Goal: Complete application form: Complete application form

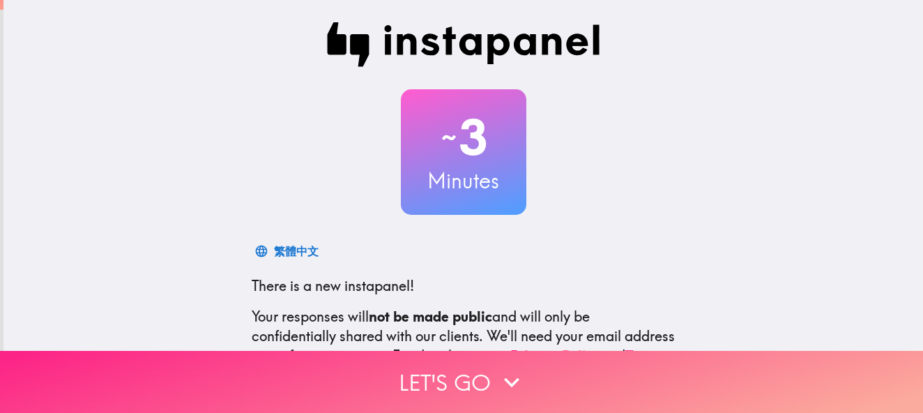
drag, startPoint x: 526, startPoint y: 354, endPoint x: 538, endPoint y: 355, distance: 11.9
click at [526, 355] on button "Let's go" at bounding box center [461, 382] width 923 height 62
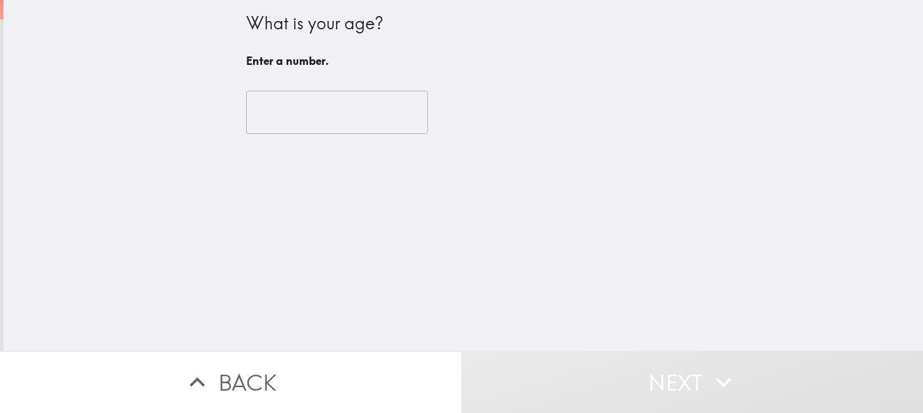
click at [277, 115] on input "number" at bounding box center [337, 112] width 182 height 43
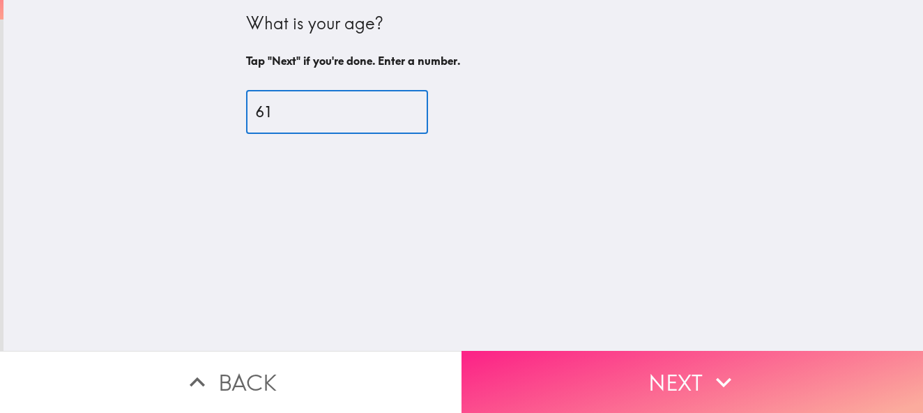
type input "61"
click at [686, 354] on button "Next" at bounding box center [693, 382] width 462 height 62
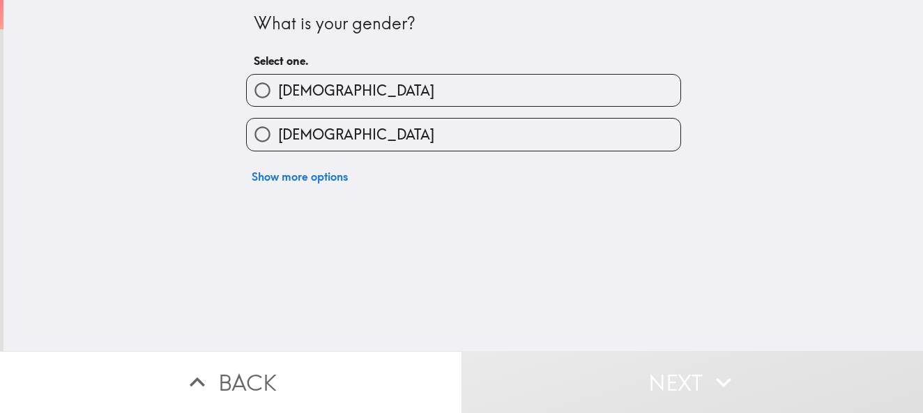
click at [464, 128] on label "[DEMOGRAPHIC_DATA]" at bounding box center [464, 134] width 434 height 31
click at [278, 128] on input "[DEMOGRAPHIC_DATA]" at bounding box center [262, 134] width 31 height 31
radio input "true"
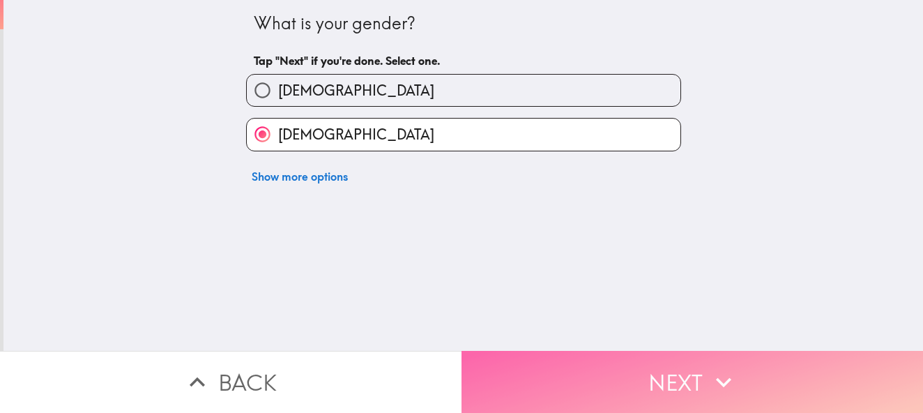
click at [541, 372] on button "Next" at bounding box center [693, 382] width 462 height 62
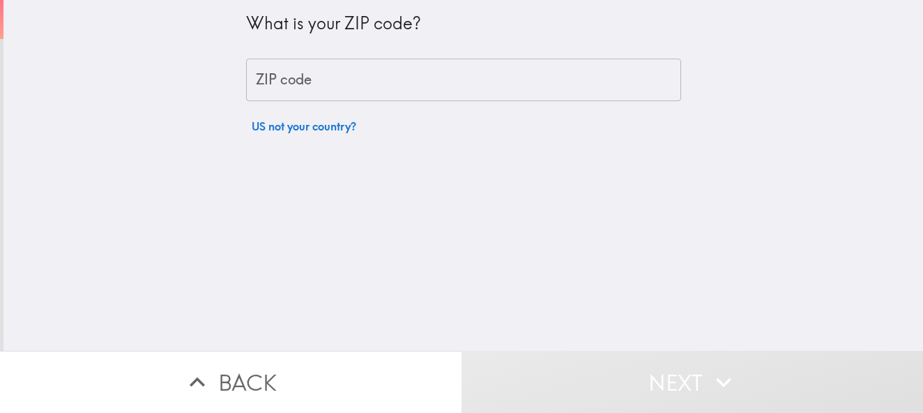
click at [498, 83] on input "ZIP code" at bounding box center [463, 80] width 435 height 43
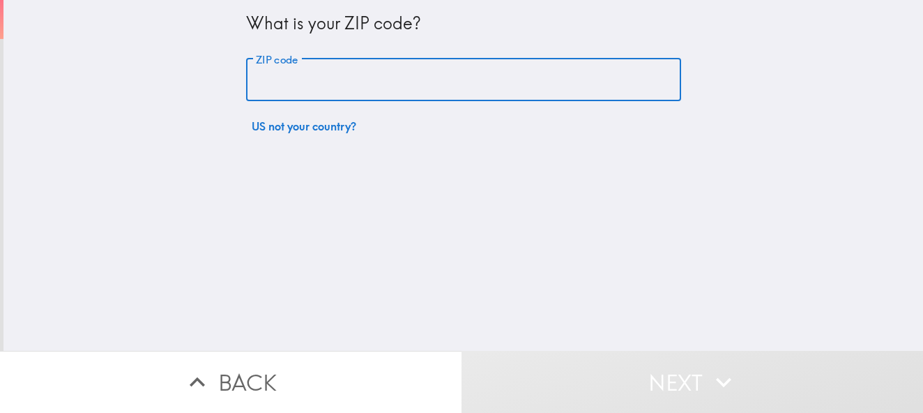
type input "85020"
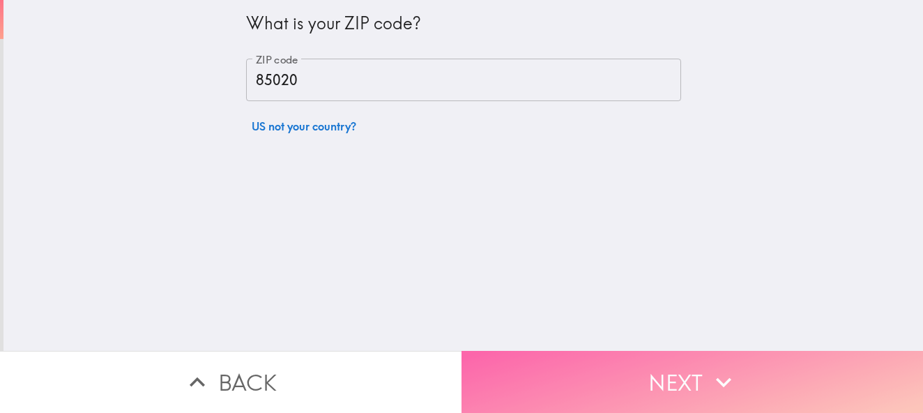
click at [568, 377] on button "Next" at bounding box center [693, 382] width 462 height 62
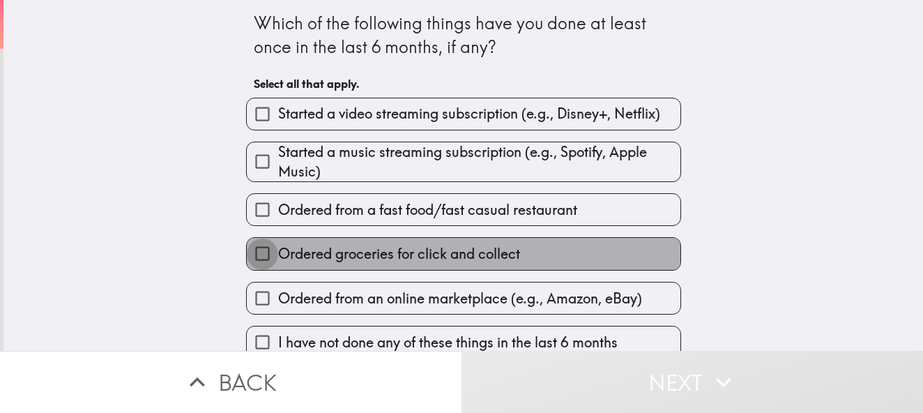
click at [254, 252] on input "Ordered groceries for click and collect" at bounding box center [262, 253] width 31 height 31
checkbox input "true"
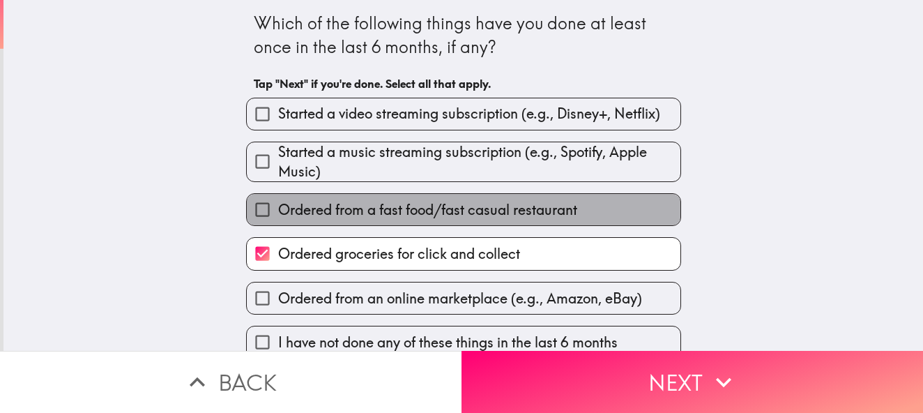
click at [285, 214] on span "Ordered from a fast food/fast casual restaurant" at bounding box center [427, 210] width 299 height 20
click at [278, 214] on input "Ordered from a fast food/fast casual restaurant" at bounding box center [262, 209] width 31 height 31
checkbox input "true"
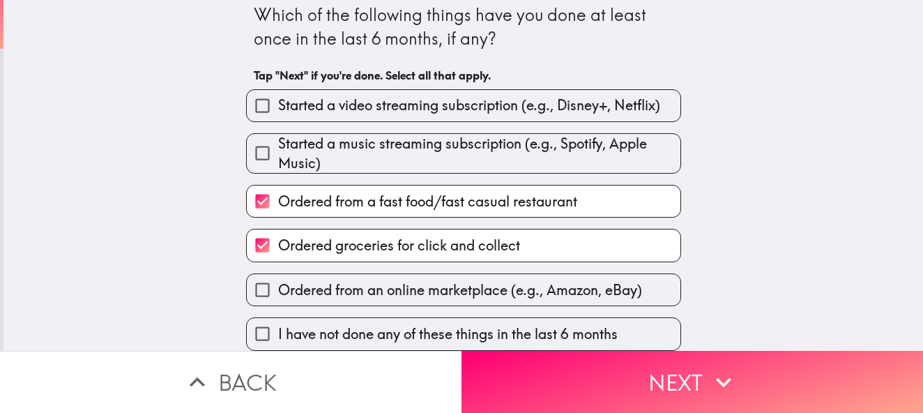
scroll to position [19, 0]
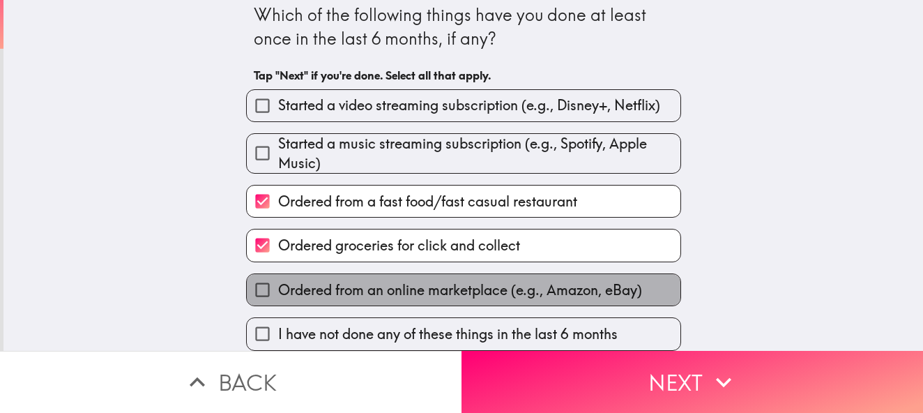
click at [314, 280] on span "Ordered from an online marketplace (e.g., Amazon, eBay)" at bounding box center [460, 290] width 364 height 20
click at [278, 275] on input "Ordered from an online marketplace (e.g., Amazon, eBay)" at bounding box center [262, 289] width 31 height 31
checkbox input "true"
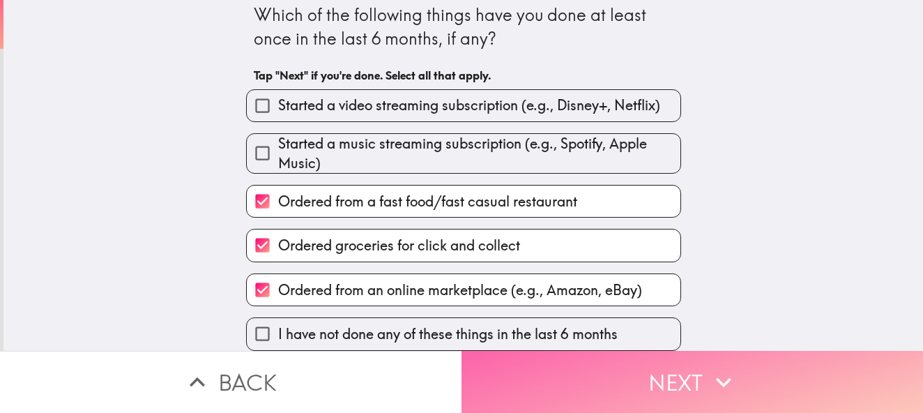
click at [651, 374] on button "Next" at bounding box center [693, 382] width 462 height 62
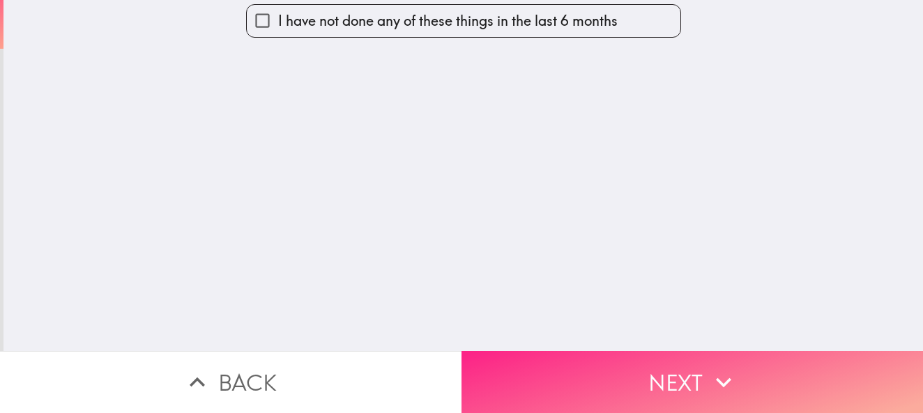
scroll to position [0, 0]
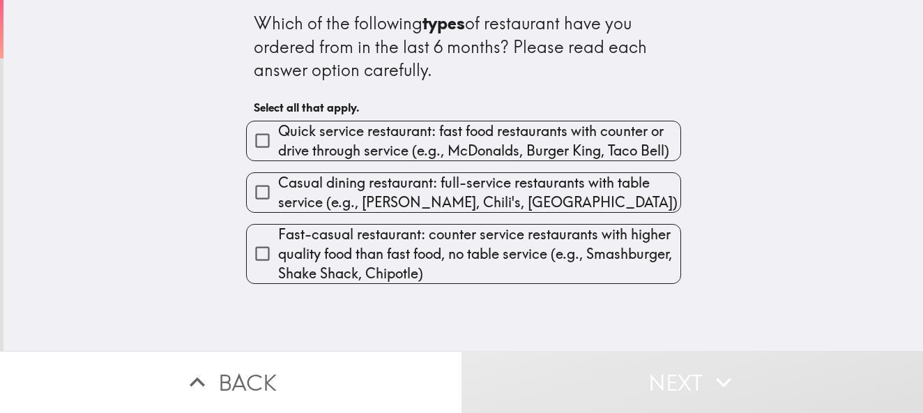
click at [278, 137] on span "Quick service restaurant: fast food restaurants with counter or drive through s…" at bounding box center [479, 140] width 402 height 39
click at [270, 137] on input "Quick service restaurant: fast food restaurants with counter or drive through s…" at bounding box center [262, 140] width 31 height 31
checkbox input "true"
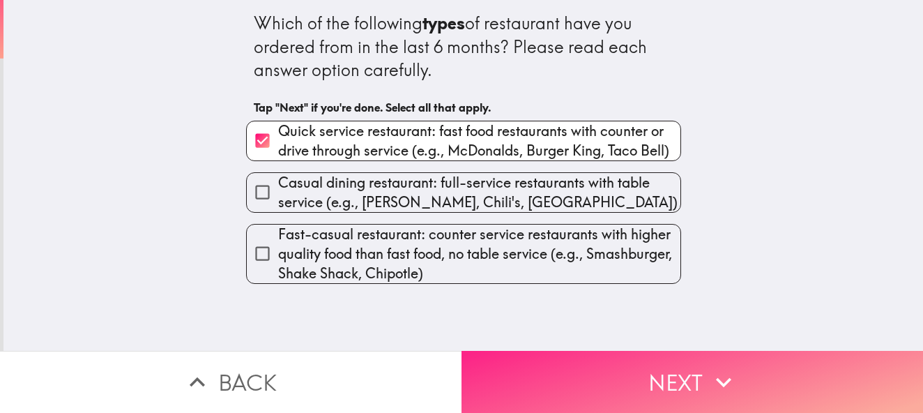
click at [674, 385] on button "Next" at bounding box center [693, 382] width 462 height 62
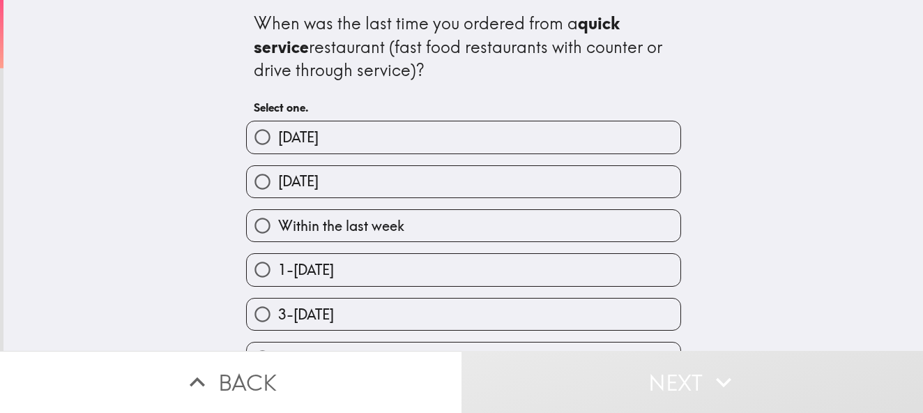
click at [354, 223] on span "Within the last week" at bounding box center [341, 226] width 126 height 20
click at [278, 223] on input "Within the last week" at bounding box center [262, 225] width 31 height 31
radio input "true"
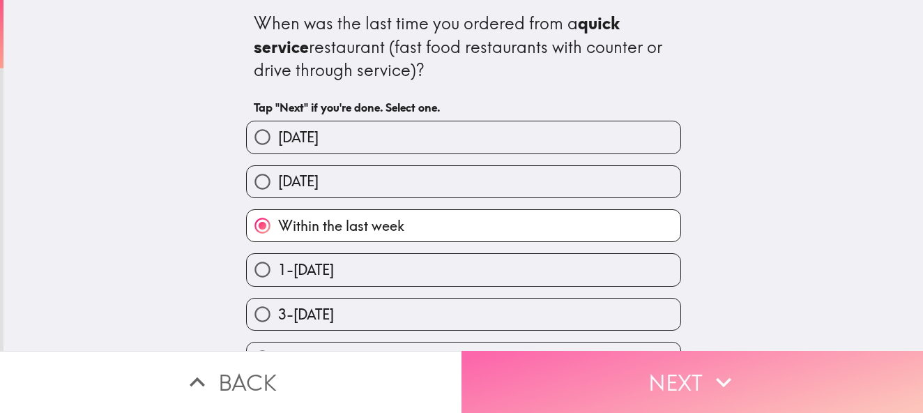
click at [572, 366] on button "Next" at bounding box center [693, 382] width 462 height 62
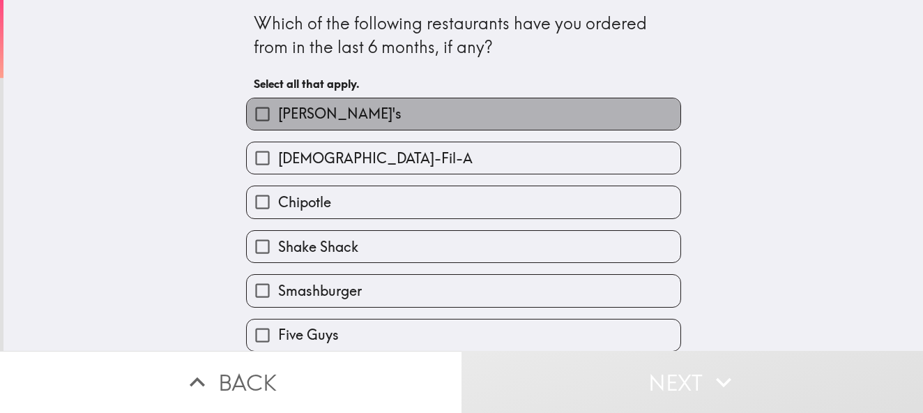
click at [382, 112] on label "[PERSON_NAME]'s" at bounding box center [464, 113] width 434 height 31
click at [278, 112] on input "[PERSON_NAME]'s" at bounding box center [262, 113] width 31 height 31
checkbox input "true"
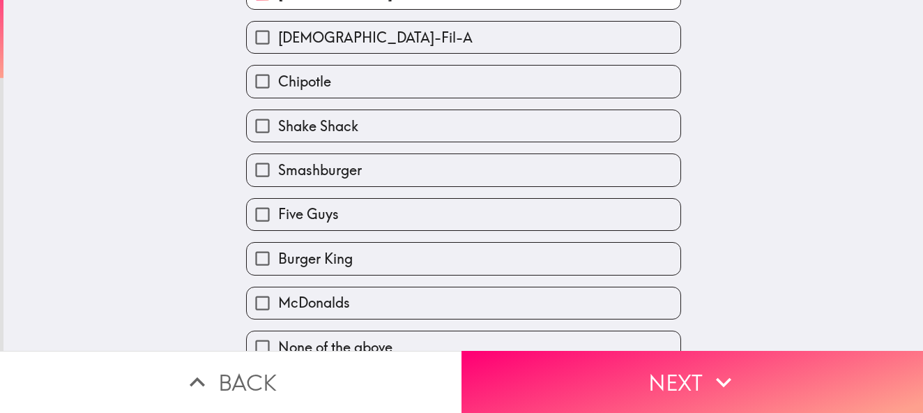
scroll to position [144, 0]
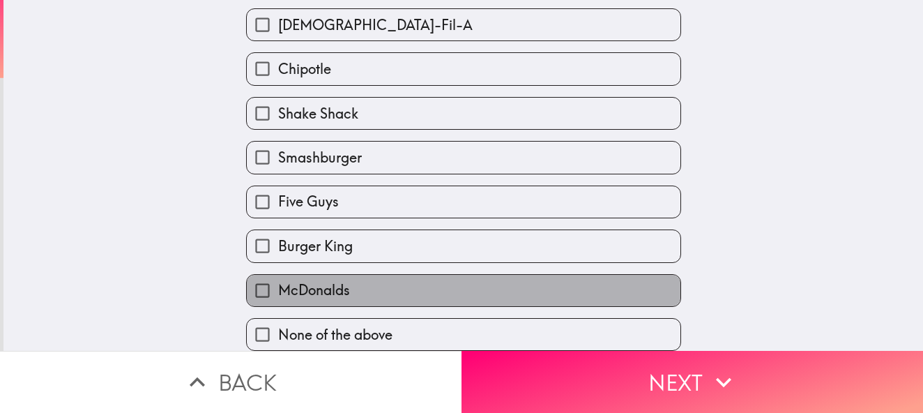
click at [370, 285] on label "McDonalds" at bounding box center [464, 290] width 434 height 31
click at [278, 285] on input "McDonalds" at bounding box center [262, 290] width 31 height 31
checkbox input "true"
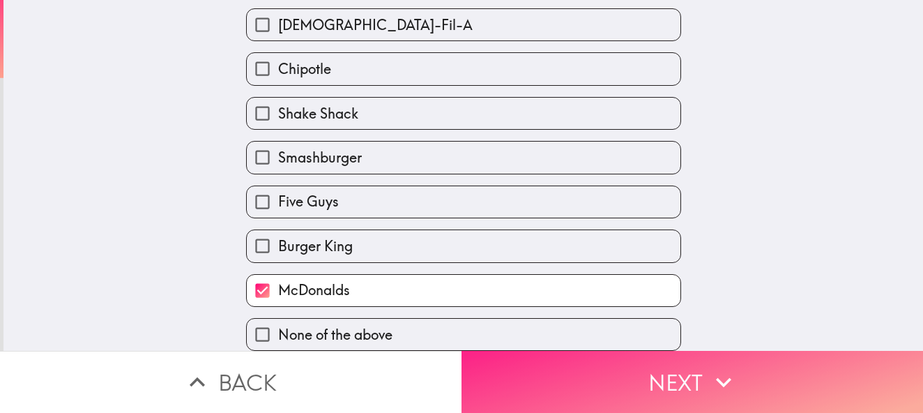
click at [571, 372] on button "Next" at bounding box center [693, 382] width 462 height 62
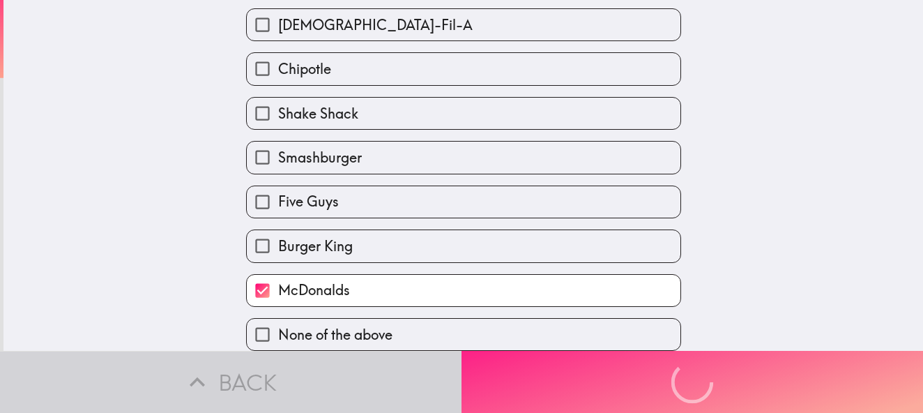
scroll to position [0, 0]
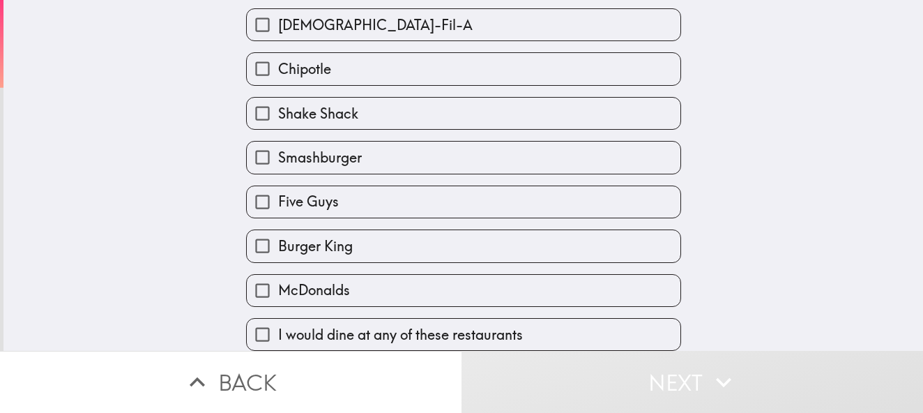
scroll to position [144, 0]
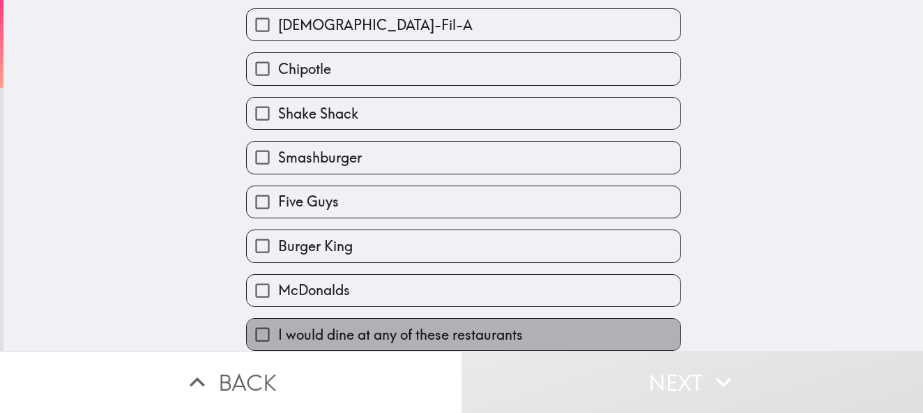
click at [409, 325] on span "I would dine at any of these restaurants" at bounding box center [400, 335] width 245 height 20
click at [278, 320] on input "I would dine at any of these restaurants" at bounding box center [262, 334] width 31 height 31
checkbox input "true"
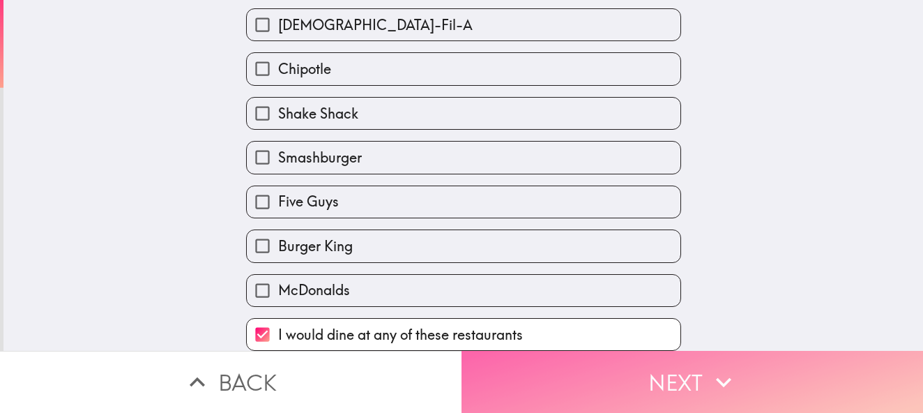
click at [672, 386] on button "Next" at bounding box center [693, 382] width 462 height 62
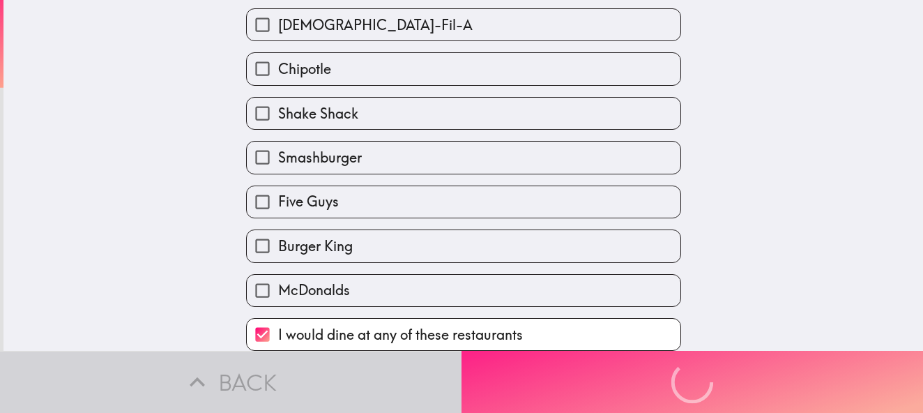
scroll to position [0, 0]
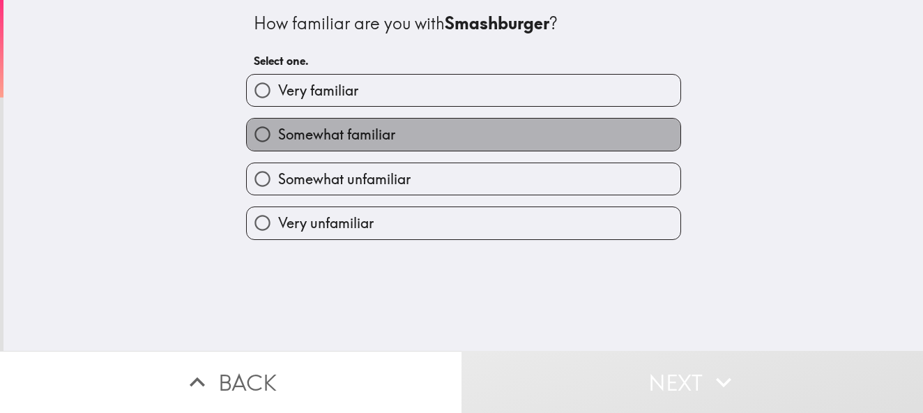
click at [326, 126] on span "Somewhat familiar" at bounding box center [336, 135] width 117 height 20
click at [278, 126] on input "Somewhat familiar" at bounding box center [262, 134] width 31 height 31
radio input "true"
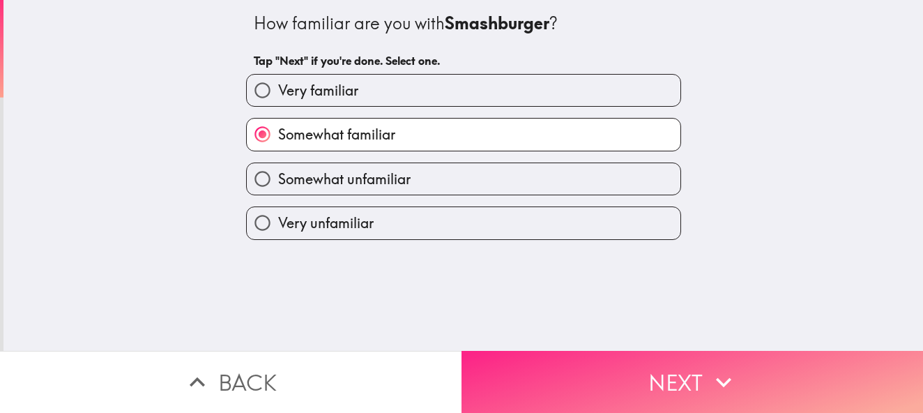
click at [573, 364] on button "Next" at bounding box center [693, 382] width 462 height 62
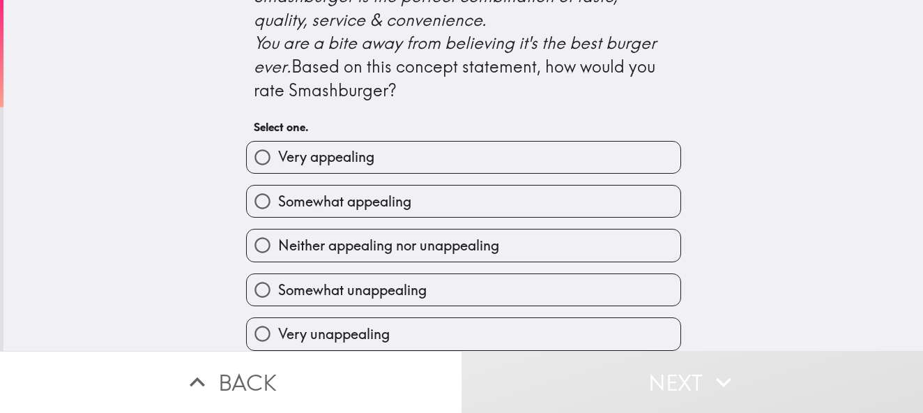
scroll to position [628, 0]
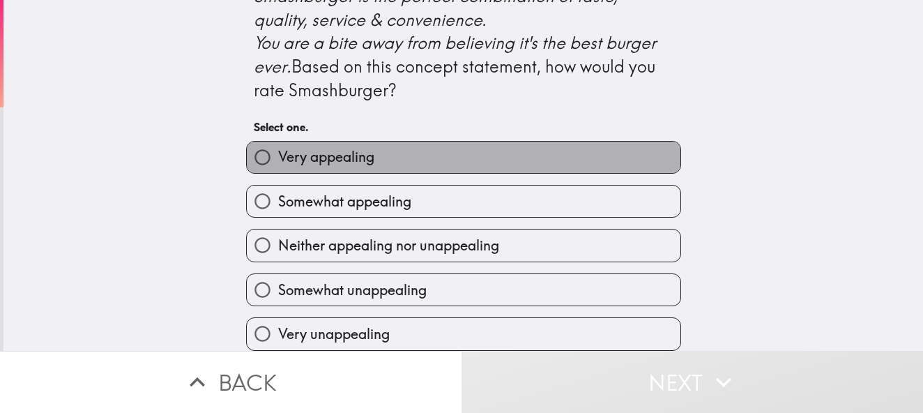
click at [347, 167] on span "Very appealing" at bounding box center [326, 157] width 96 height 20
click at [278, 173] on input "Very appealing" at bounding box center [262, 157] width 31 height 31
radio input "true"
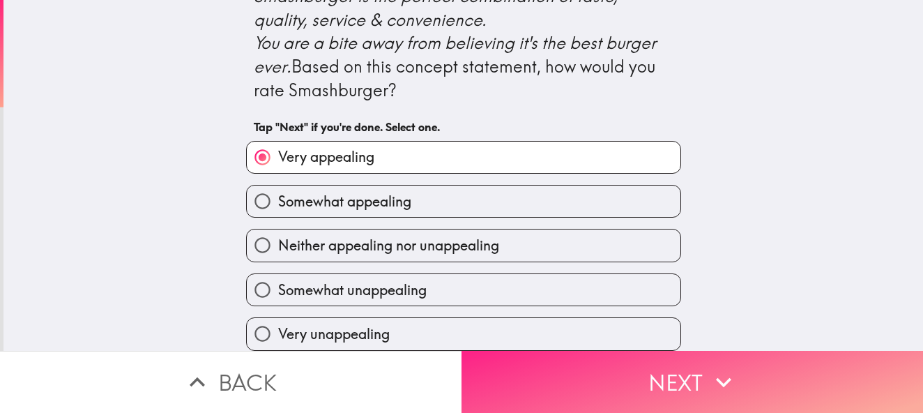
click at [577, 368] on button "Next" at bounding box center [693, 382] width 462 height 62
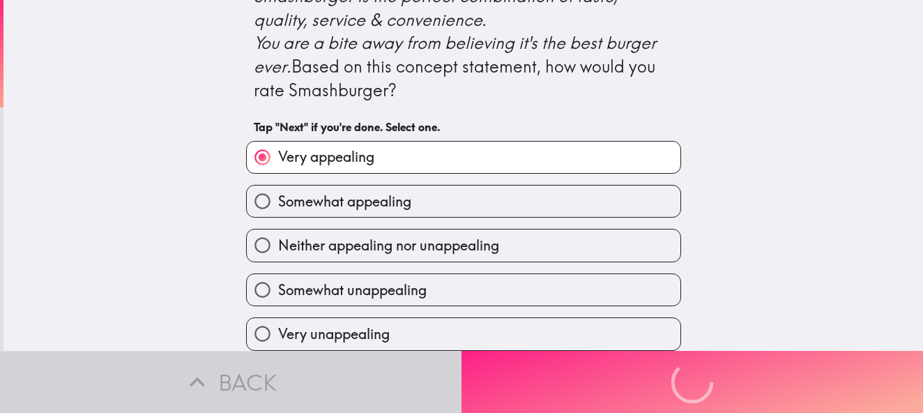
scroll to position [0, 0]
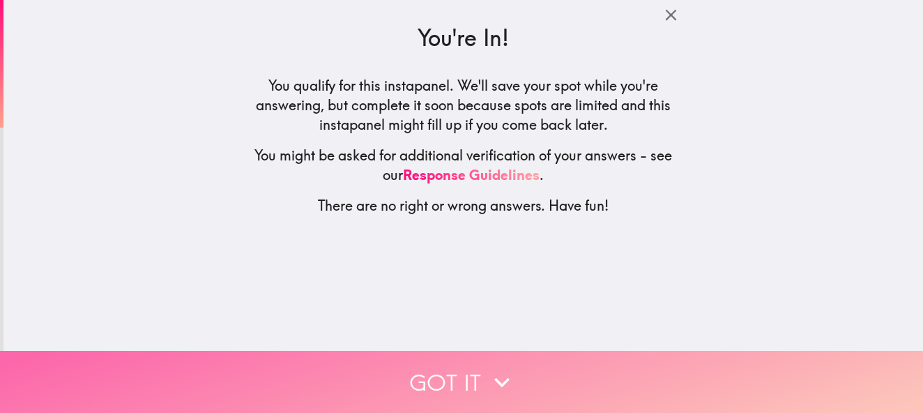
click at [418, 377] on button "Got it" at bounding box center [461, 382] width 923 height 62
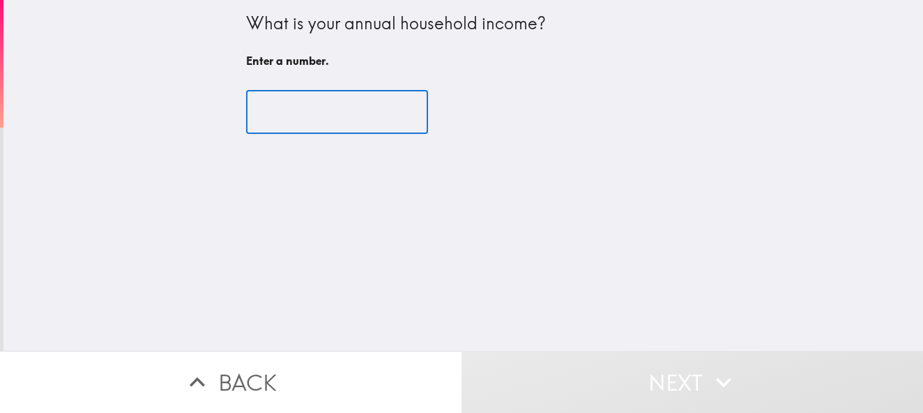
click at [303, 116] on input "number" at bounding box center [337, 112] width 182 height 43
click at [384, 123] on input "number" at bounding box center [337, 112] width 182 height 43
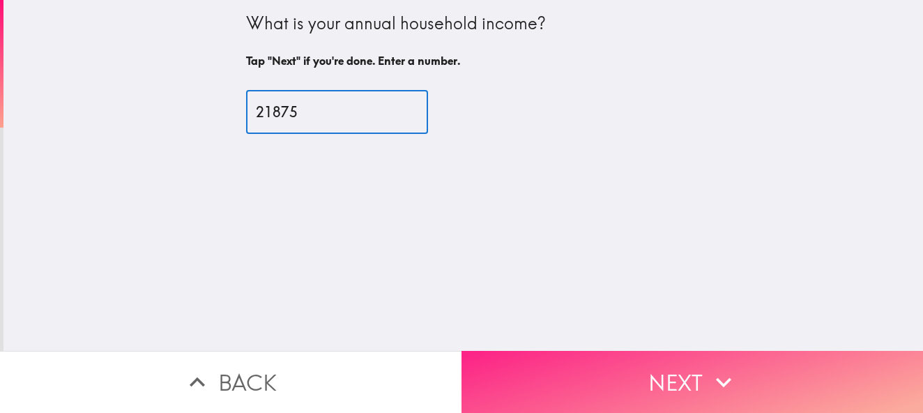
type input "21875"
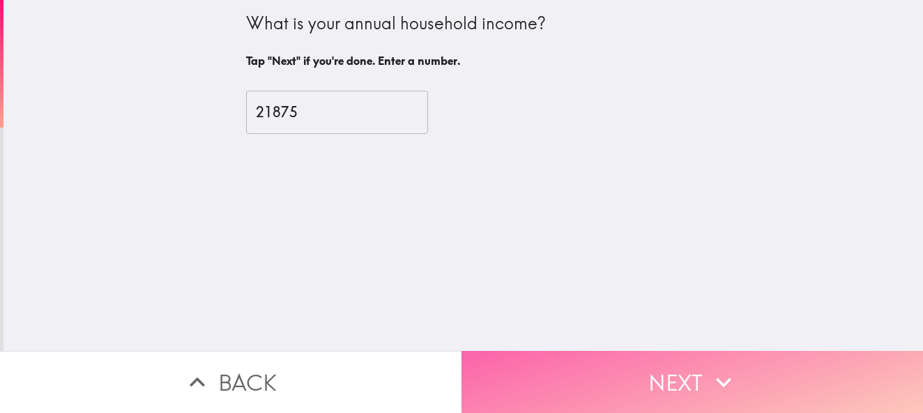
click at [567, 372] on button "Next" at bounding box center [693, 382] width 462 height 62
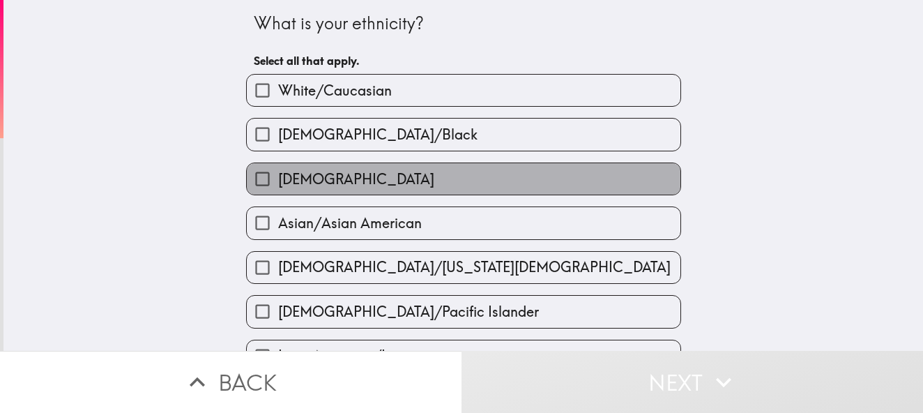
click at [284, 181] on span "[DEMOGRAPHIC_DATA]" at bounding box center [356, 179] width 156 height 20
click at [278, 181] on input "[DEMOGRAPHIC_DATA]" at bounding box center [262, 178] width 31 height 31
checkbox input "true"
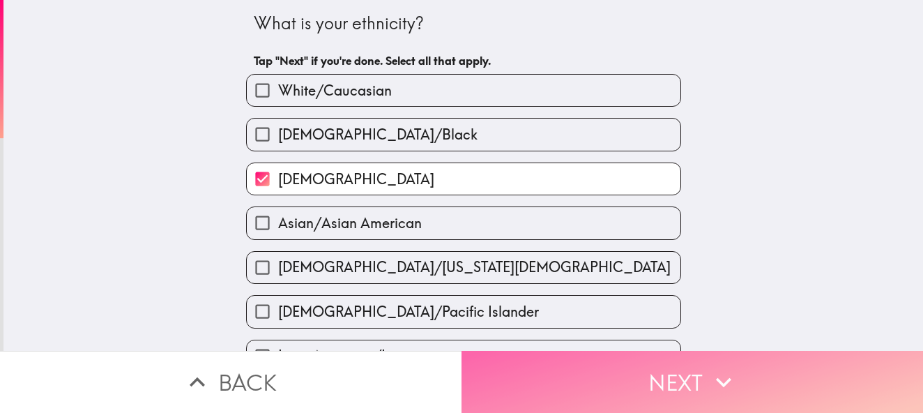
click at [540, 363] on button "Next" at bounding box center [693, 382] width 462 height 62
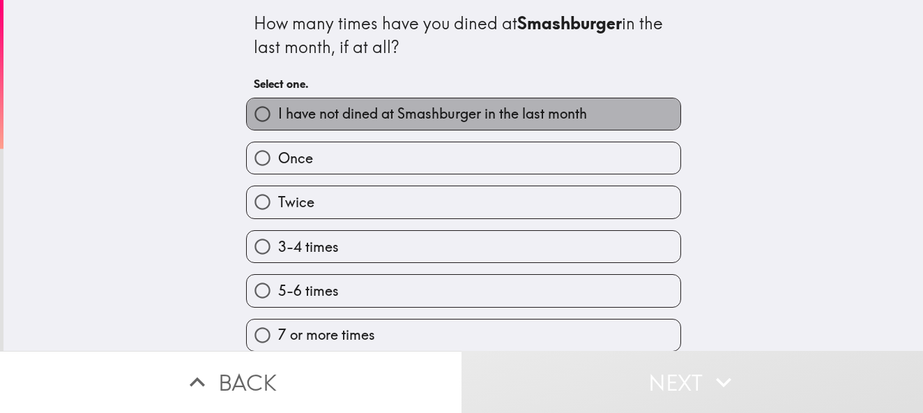
click at [287, 112] on span "I have not dined at Smashburger in the last month" at bounding box center [432, 114] width 309 height 20
click at [278, 112] on input "I have not dined at Smashburger in the last month" at bounding box center [262, 113] width 31 height 31
radio input "true"
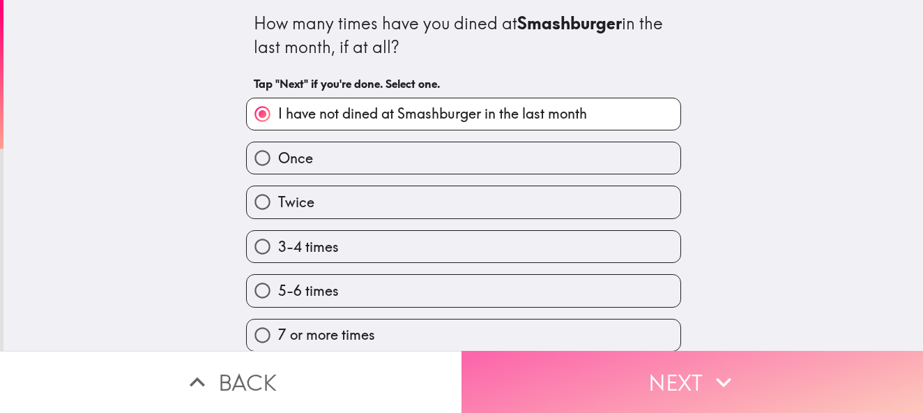
click at [555, 372] on button "Next" at bounding box center [693, 382] width 462 height 62
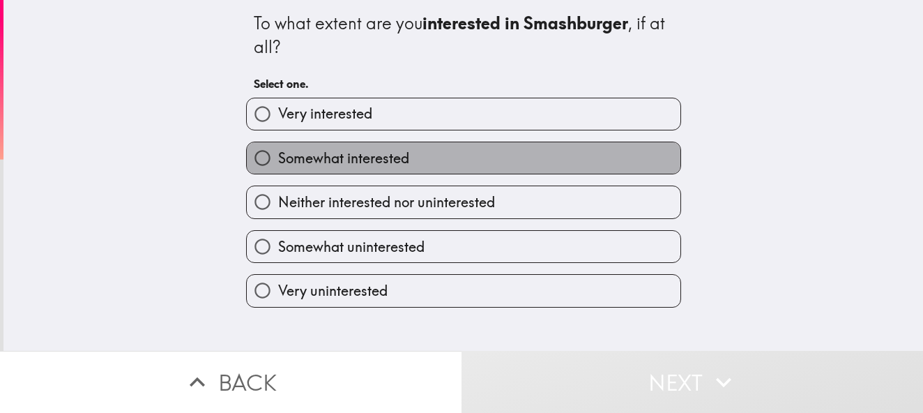
click at [332, 150] on span "Somewhat interested" at bounding box center [343, 159] width 131 height 20
click at [278, 150] on input "Somewhat interested" at bounding box center [262, 157] width 31 height 31
radio input "true"
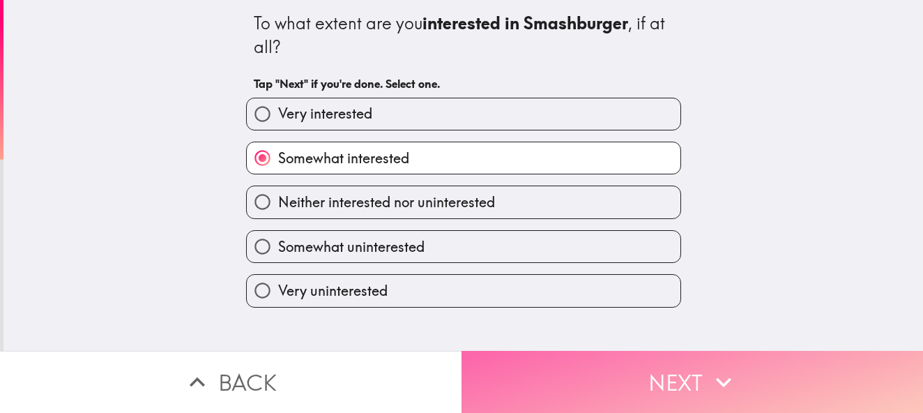
click at [518, 366] on button "Next" at bounding box center [693, 382] width 462 height 62
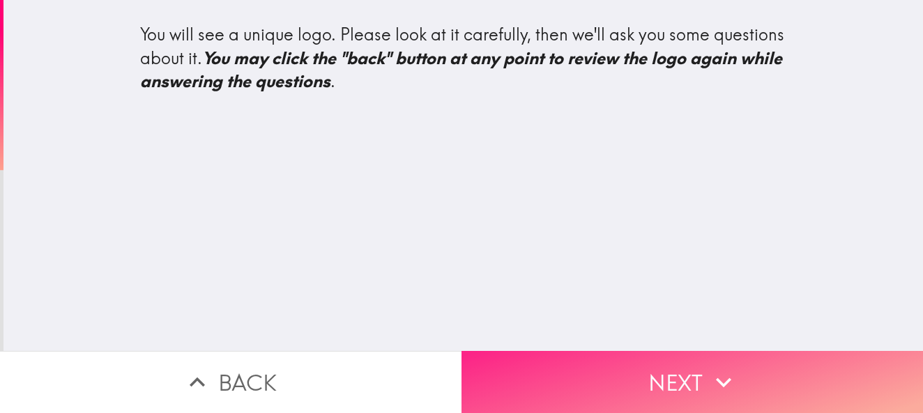
click at [510, 358] on button "Next" at bounding box center [693, 382] width 462 height 62
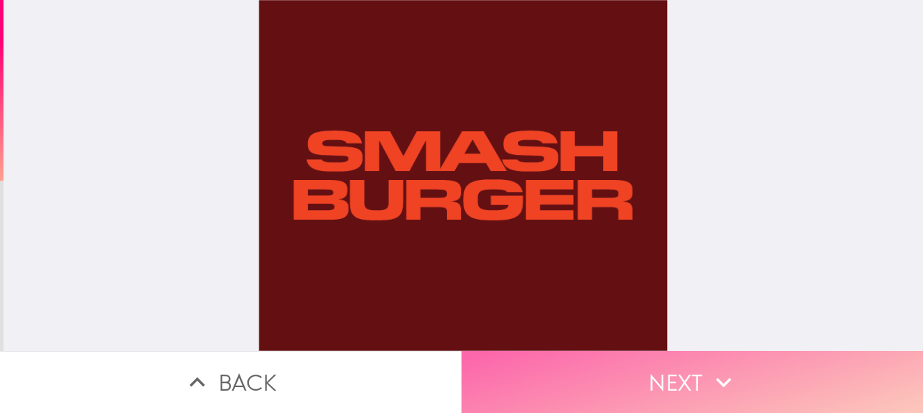
click at [564, 373] on button "Next" at bounding box center [693, 382] width 462 height 62
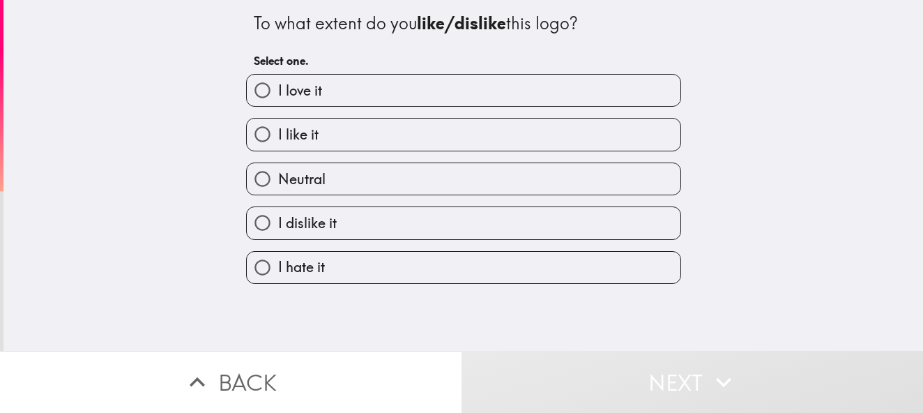
click at [354, 182] on label "Neutral" at bounding box center [464, 178] width 434 height 31
click at [278, 182] on input "Neutral" at bounding box center [262, 178] width 31 height 31
radio input "true"
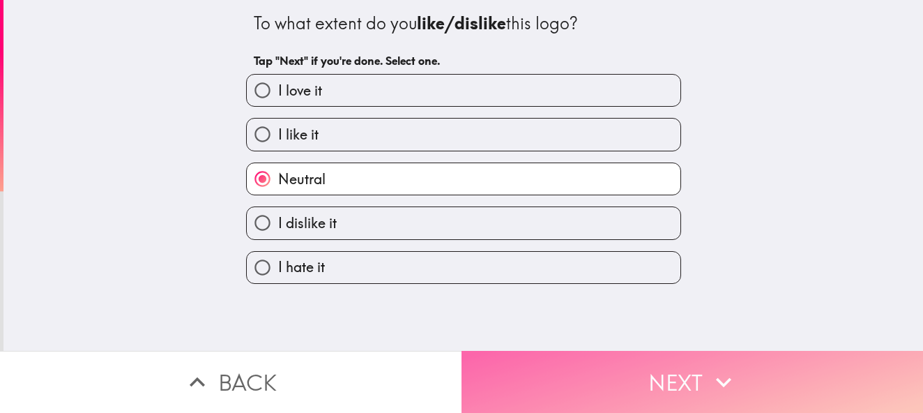
drag, startPoint x: 617, startPoint y: 374, endPoint x: 613, endPoint y: 384, distance: 10.4
click at [617, 372] on button "Next" at bounding box center [693, 382] width 462 height 62
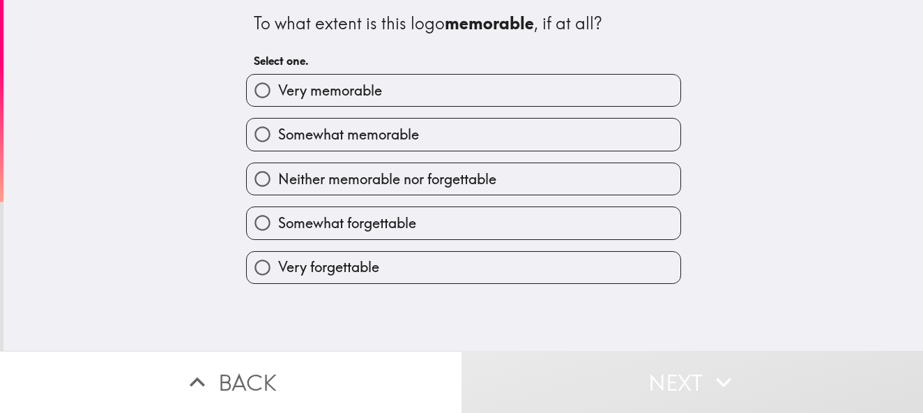
click at [416, 132] on label "Somewhat memorable" at bounding box center [464, 134] width 434 height 31
click at [278, 132] on input "Somewhat memorable" at bounding box center [262, 134] width 31 height 31
radio input "true"
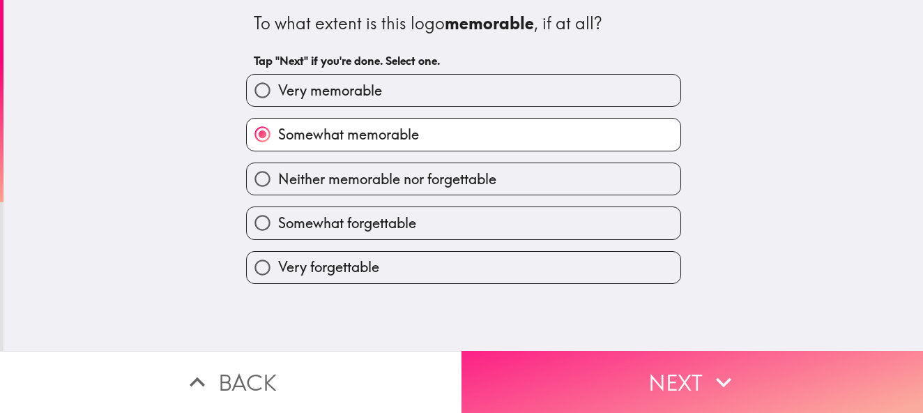
click at [631, 361] on button "Next" at bounding box center [693, 382] width 462 height 62
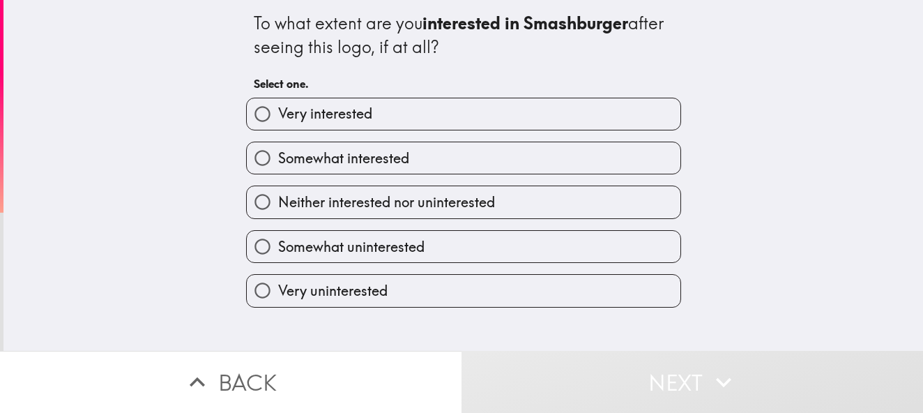
click at [435, 144] on label "Somewhat interested" at bounding box center [464, 157] width 434 height 31
click at [278, 144] on input "Somewhat interested" at bounding box center [262, 157] width 31 height 31
radio input "true"
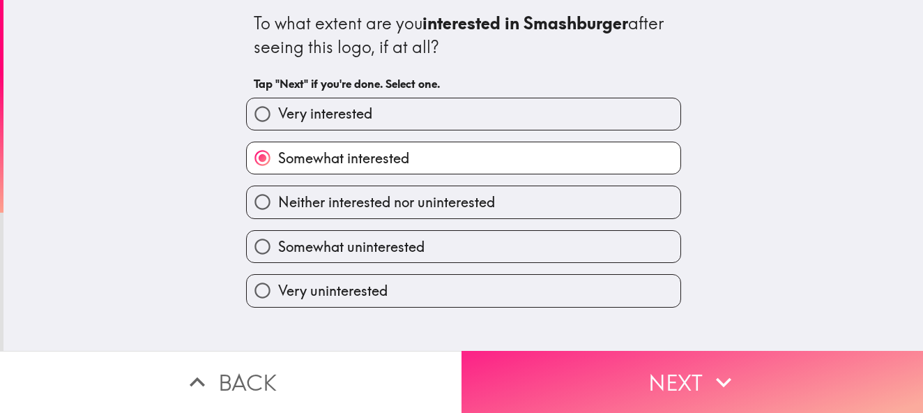
click at [574, 355] on button "Next" at bounding box center [693, 382] width 462 height 62
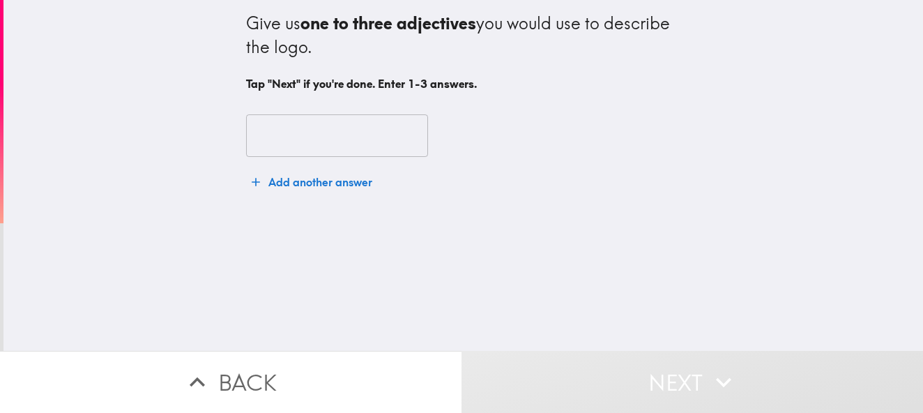
click at [323, 133] on input "text" at bounding box center [337, 135] width 182 height 43
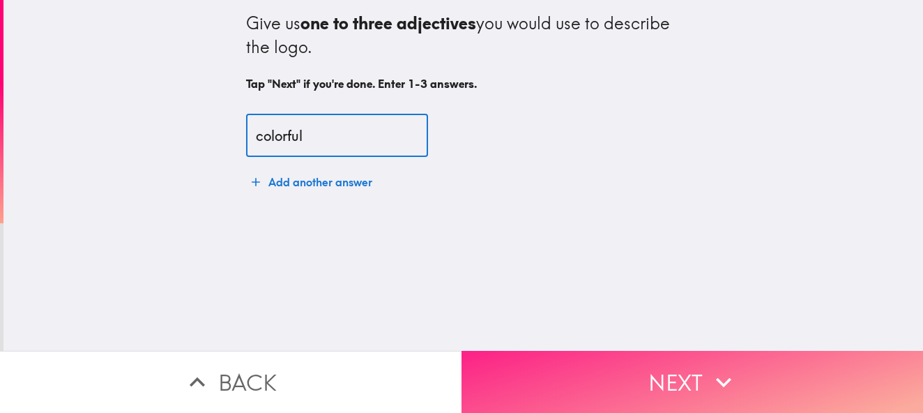
type input "colorful"
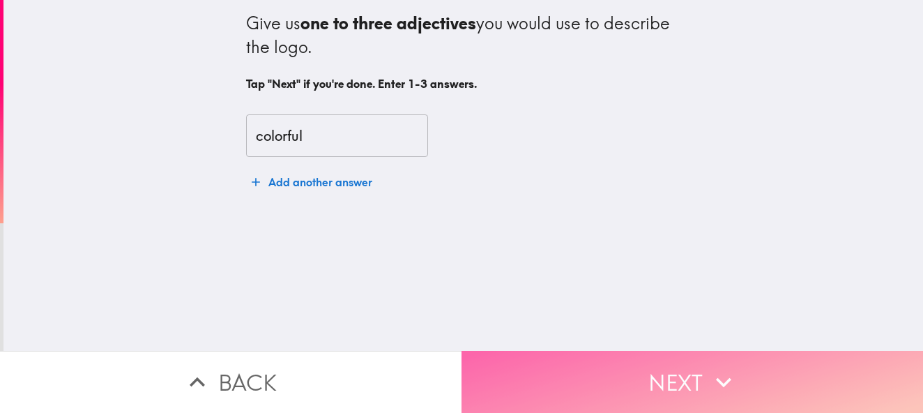
click at [665, 360] on button "Next" at bounding box center [693, 382] width 462 height 62
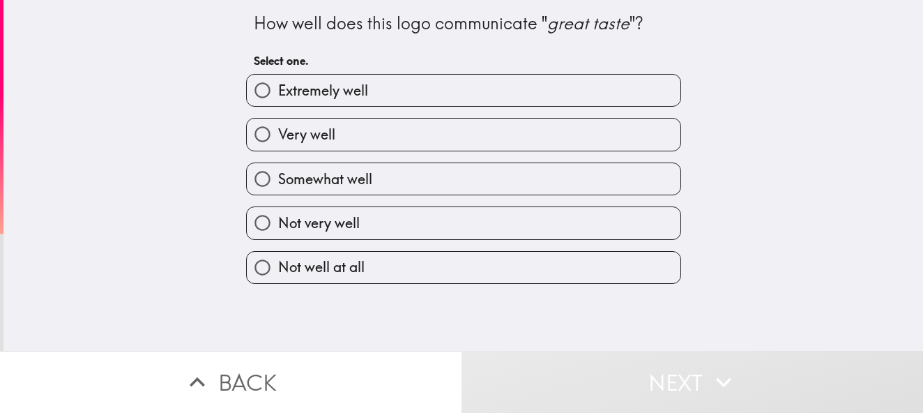
click at [335, 82] on span "Extremely well" at bounding box center [323, 91] width 90 height 20
click at [278, 82] on input "Extremely well" at bounding box center [262, 90] width 31 height 31
radio input "true"
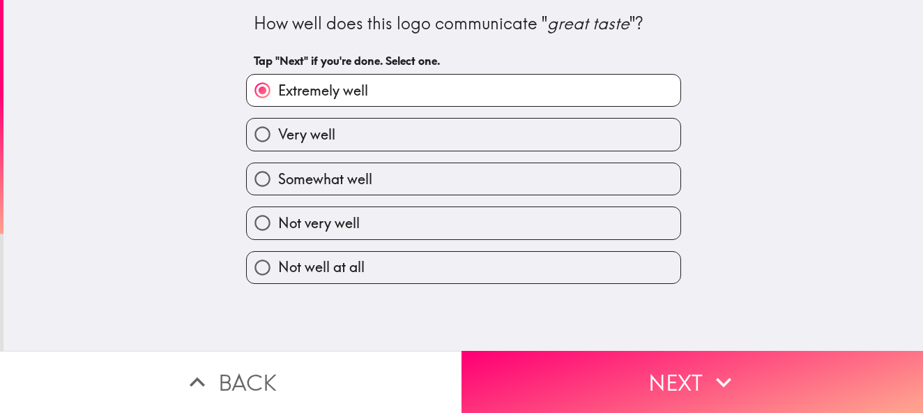
click at [352, 175] on span "Somewhat well" at bounding box center [325, 179] width 94 height 20
click at [278, 175] on input "Somewhat well" at bounding box center [262, 178] width 31 height 31
radio input "true"
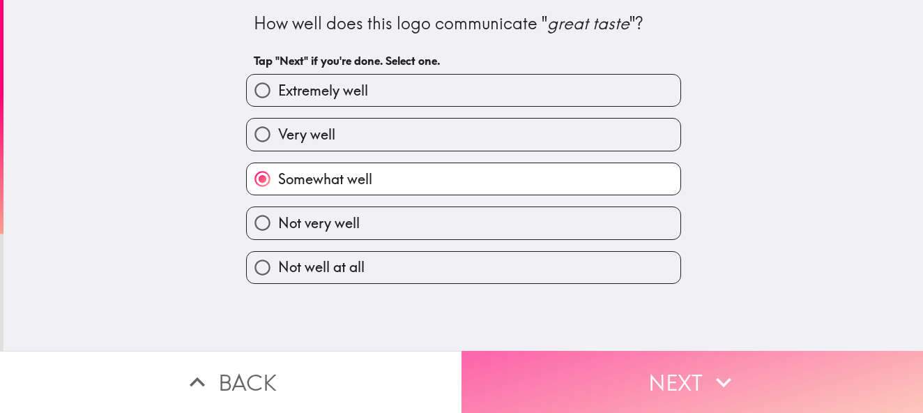
click at [661, 355] on button "Next" at bounding box center [693, 382] width 462 height 62
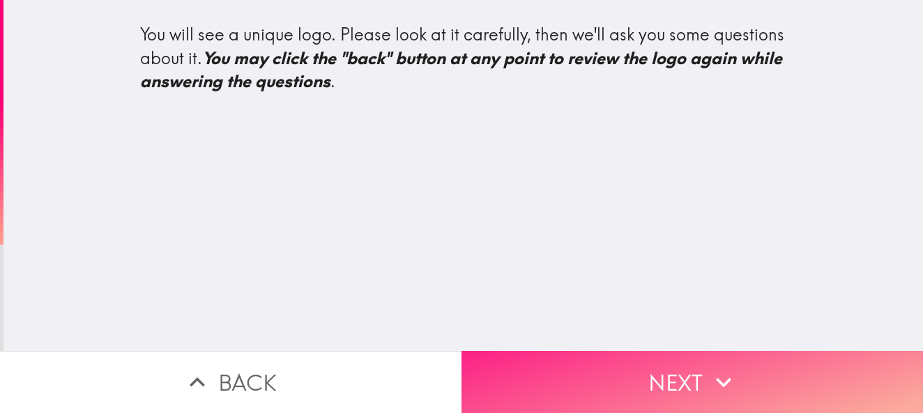
click at [645, 378] on button "Next" at bounding box center [693, 382] width 462 height 62
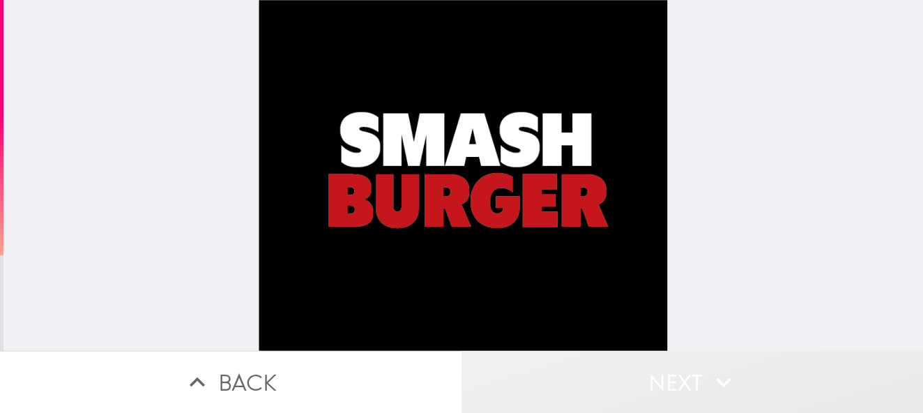
click at [640, 372] on button "Next" at bounding box center [693, 382] width 462 height 62
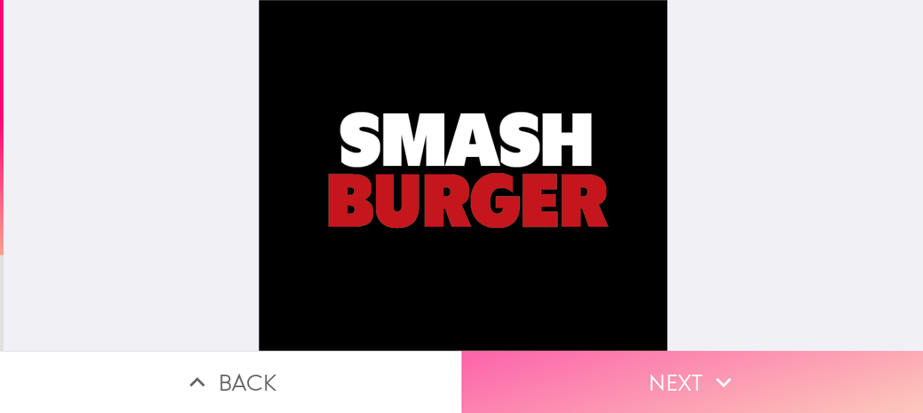
click at [626, 366] on button "Next" at bounding box center [693, 382] width 462 height 62
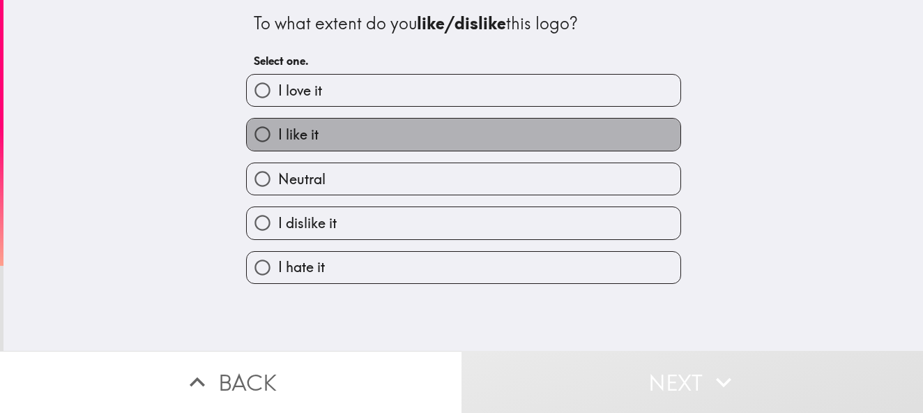
click at [359, 133] on label "I like it" at bounding box center [464, 134] width 434 height 31
click at [278, 133] on input "I like it" at bounding box center [262, 134] width 31 height 31
radio input "true"
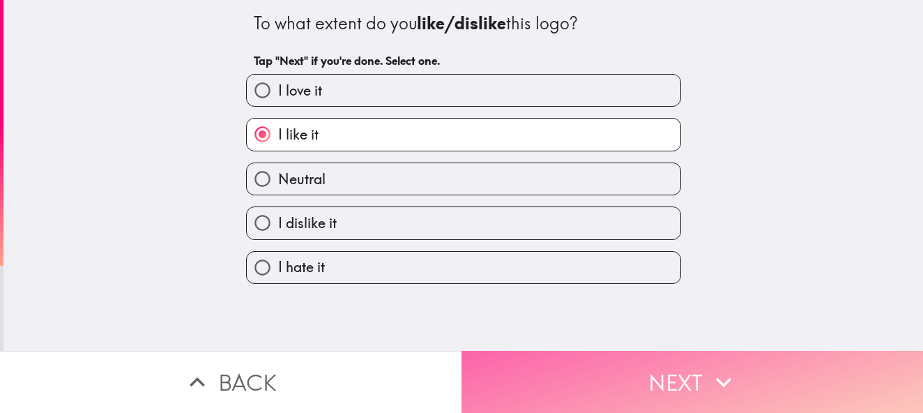
click at [614, 356] on button "Next" at bounding box center [693, 382] width 462 height 62
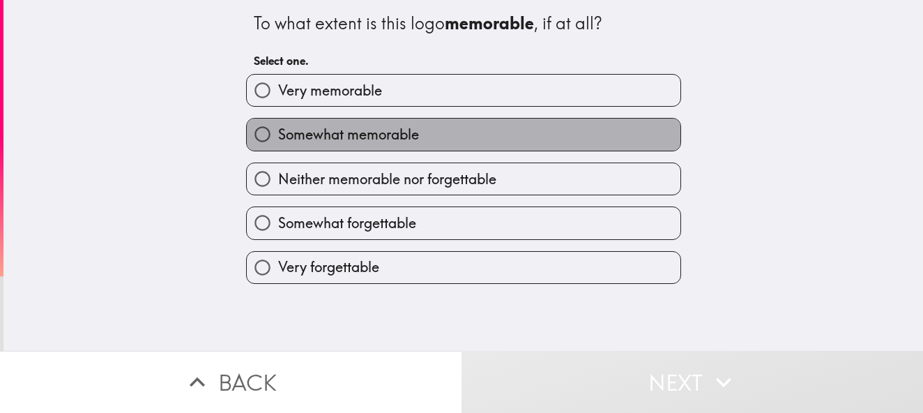
click at [342, 133] on span "Somewhat memorable" at bounding box center [348, 135] width 141 height 20
click at [278, 133] on input "Somewhat memorable" at bounding box center [262, 134] width 31 height 31
radio input "true"
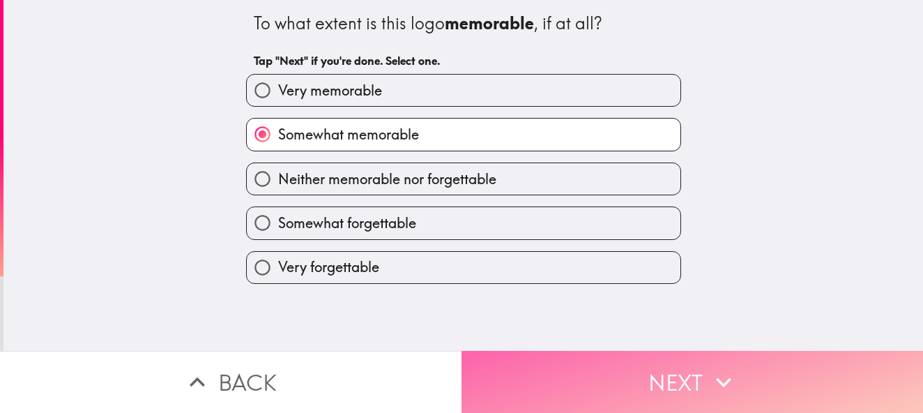
click at [487, 367] on button "Next" at bounding box center [693, 382] width 462 height 62
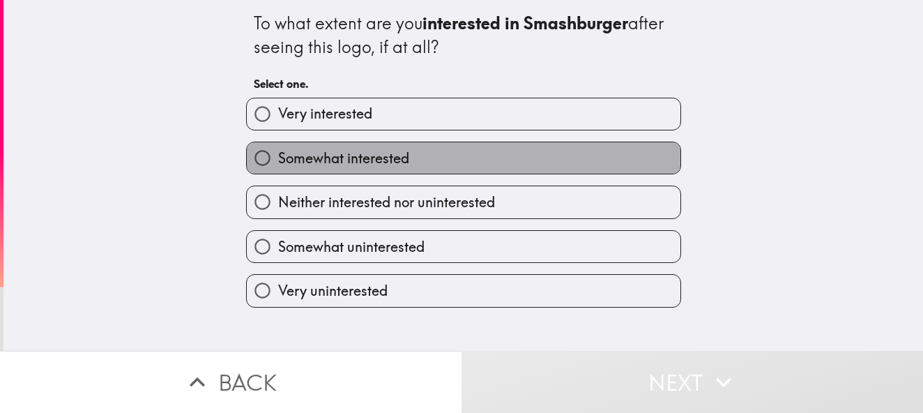
click at [323, 153] on span "Somewhat interested" at bounding box center [343, 159] width 131 height 20
click at [278, 153] on input "Somewhat interested" at bounding box center [262, 157] width 31 height 31
radio input "true"
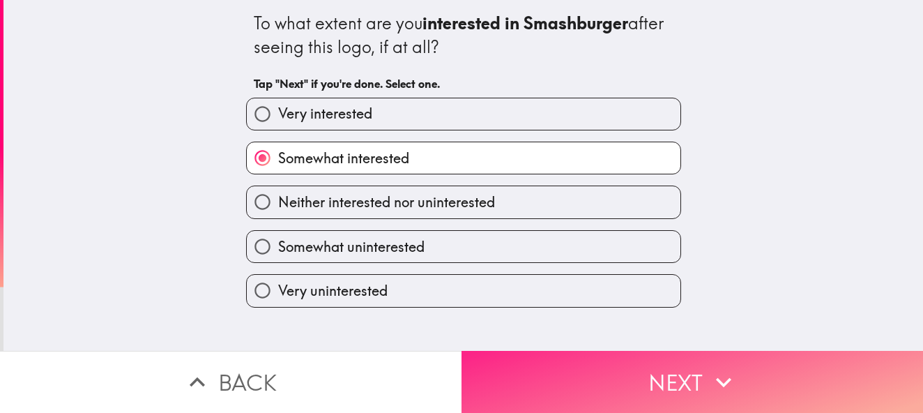
click at [543, 355] on button "Next" at bounding box center [693, 382] width 462 height 62
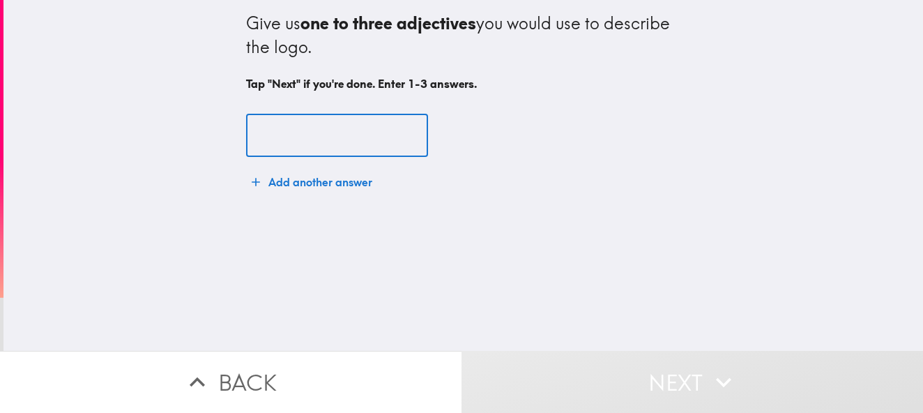
click at [301, 135] on input "text" at bounding box center [337, 135] width 182 height 43
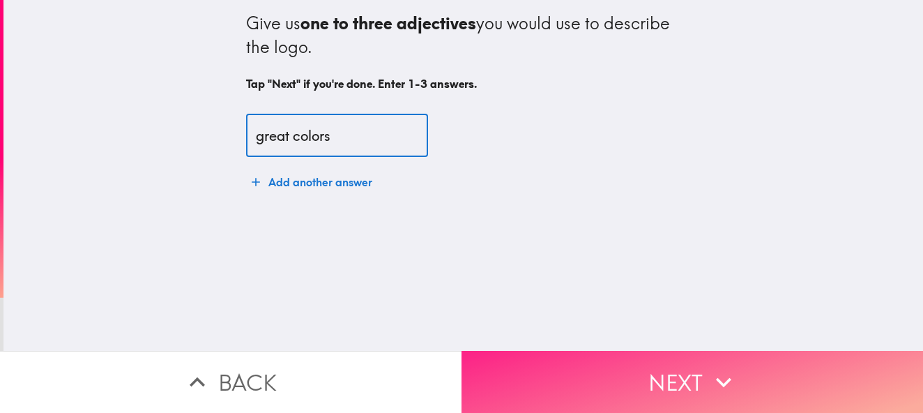
type input "great colors"
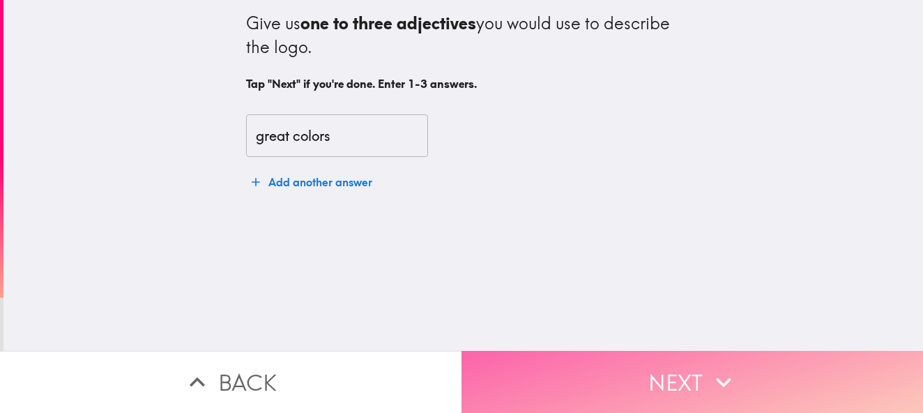
click at [665, 374] on button "Next" at bounding box center [693, 382] width 462 height 62
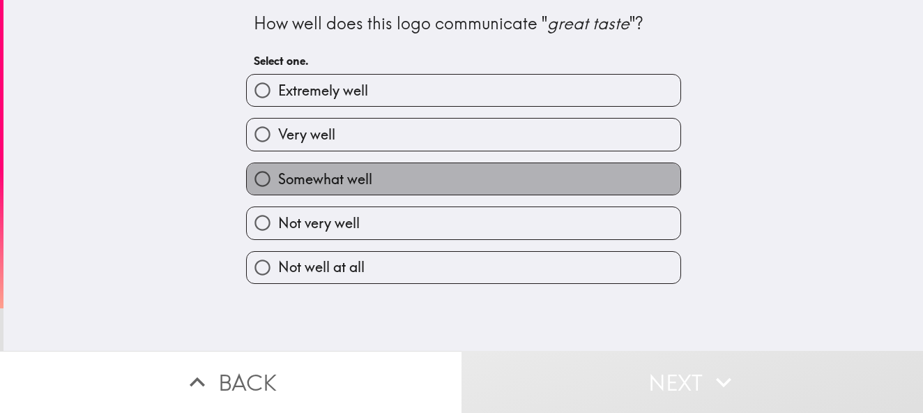
click at [352, 168] on label "Somewhat well" at bounding box center [464, 178] width 434 height 31
click at [278, 168] on input "Somewhat well" at bounding box center [262, 178] width 31 height 31
radio input "true"
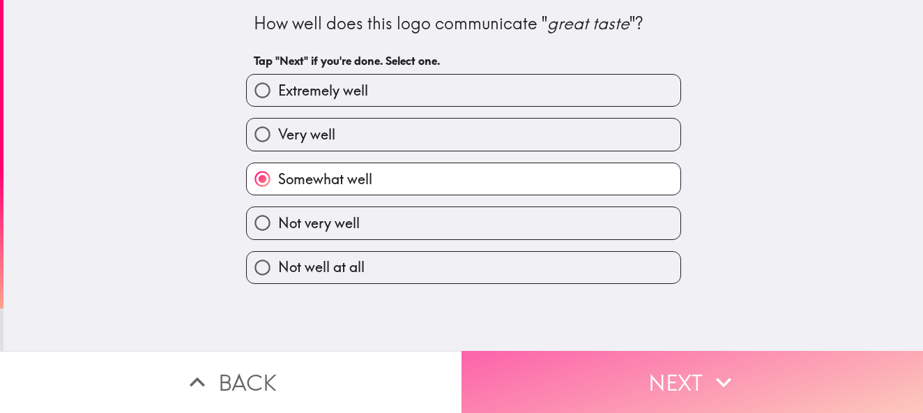
click at [549, 382] on button "Next" at bounding box center [693, 382] width 462 height 62
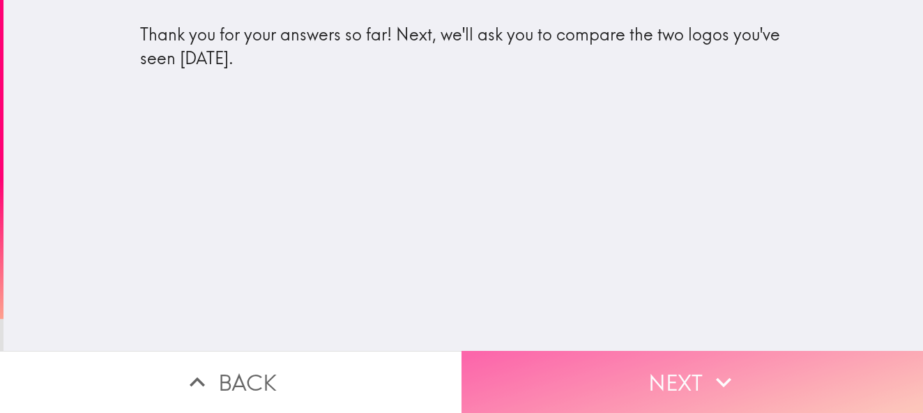
click at [541, 376] on button "Next" at bounding box center [693, 382] width 462 height 62
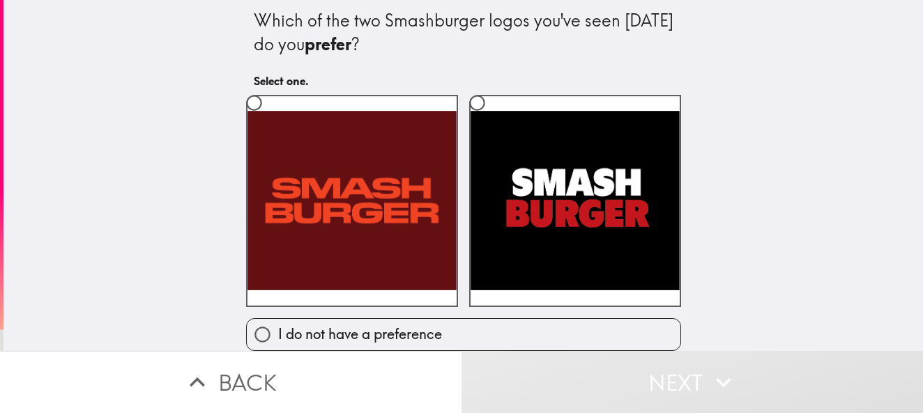
scroll to position [13, 0]
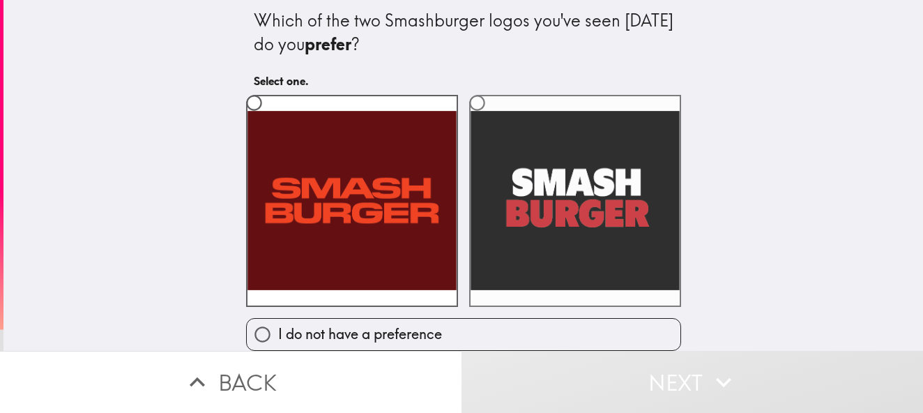
click at [473, 91] on input "radio" at bounding box center [477, 102] width 31 height 31
radio input "true"
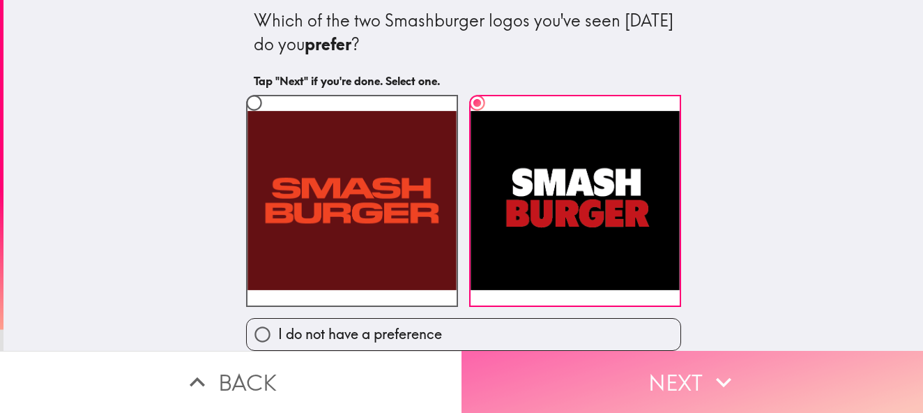
click at [629, 375] on button "Next" at bounding box center [693, 382] width 462 height 62
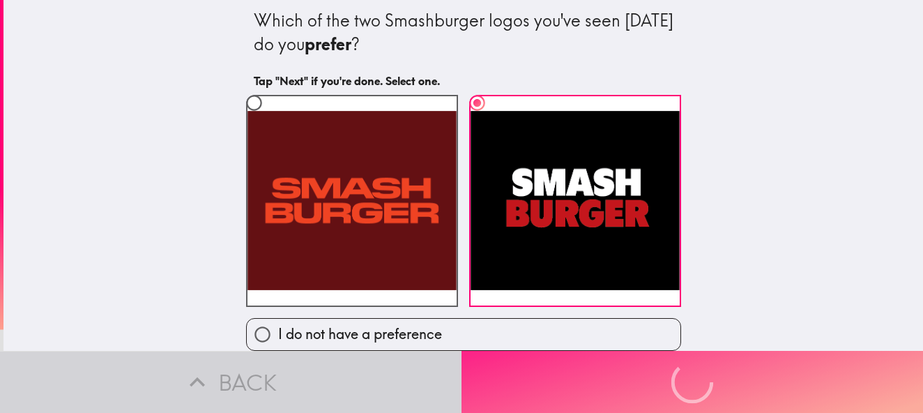
scroll to position [0, 0]
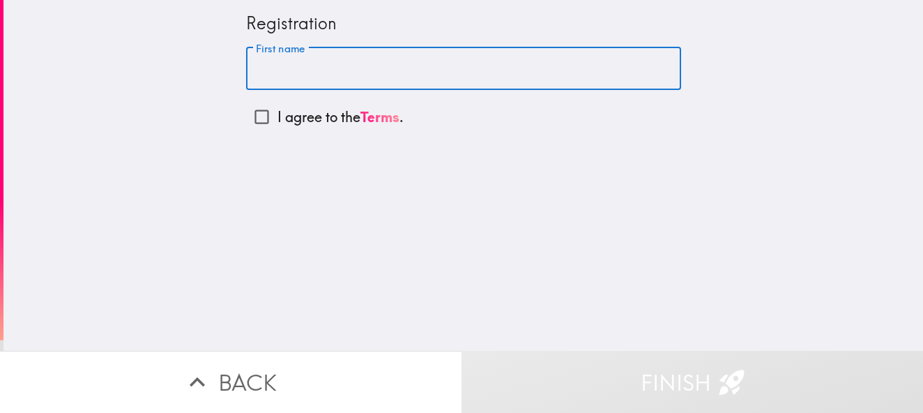
click at [310, 79] on input "First name" at bounding box center [463, 68] width 435 height 43
type input "Carolina"
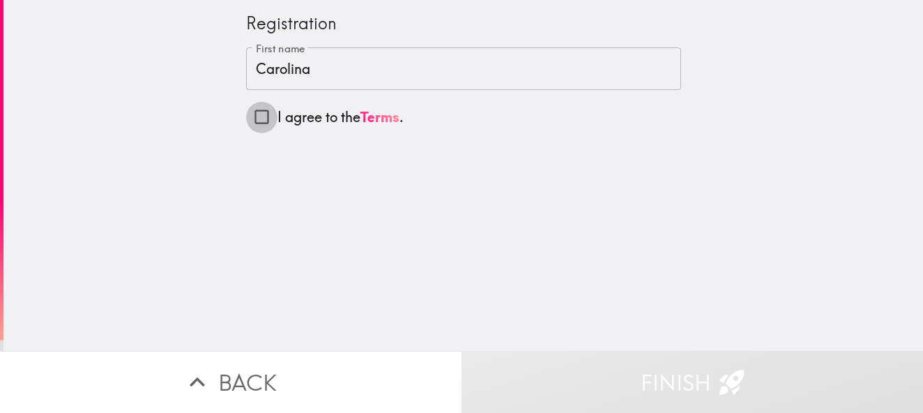
click at [259, 112] on input "I agree to the Terms ." at bounding box center [261, 116] width 31 height 31
checkbox input "true"
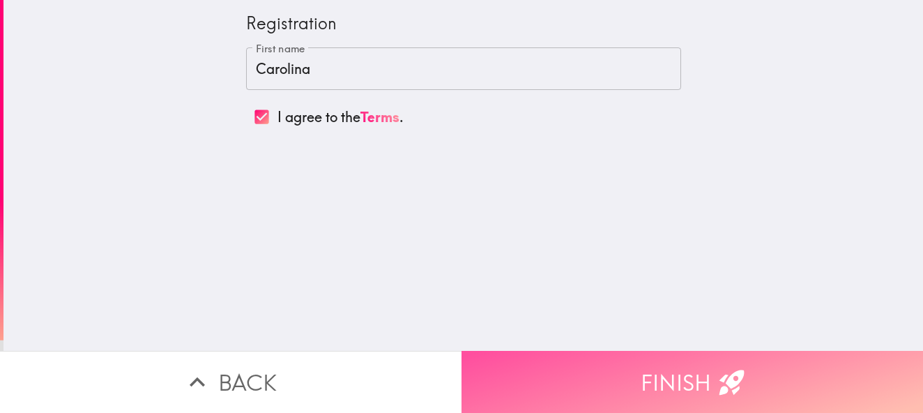
click at [557, 363] on button "Finish" at bounding box center [693, 382] width 462 height 62
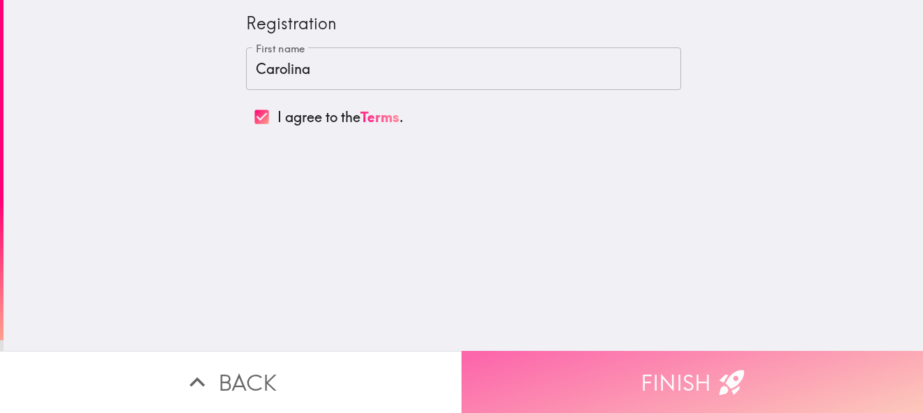
click at [528, 364] on button "Finish" at bounding box center [693, 382] width 462 height 62
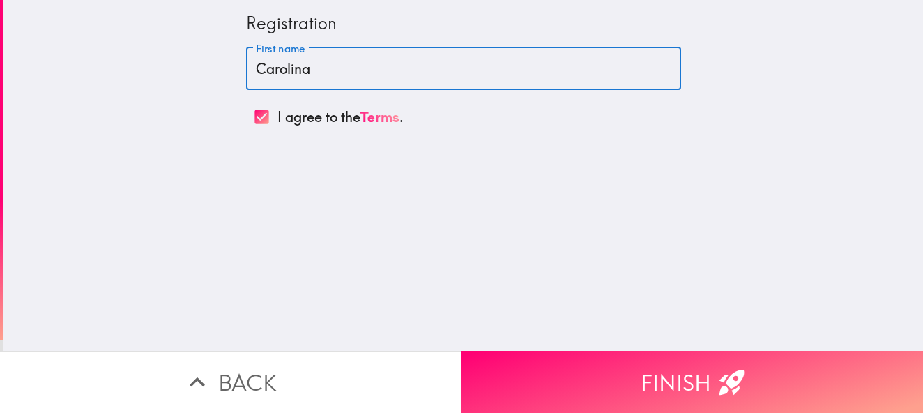
click at [316, 72] on input "Carolina" at bounding box center [463, 68] width 435 height 43
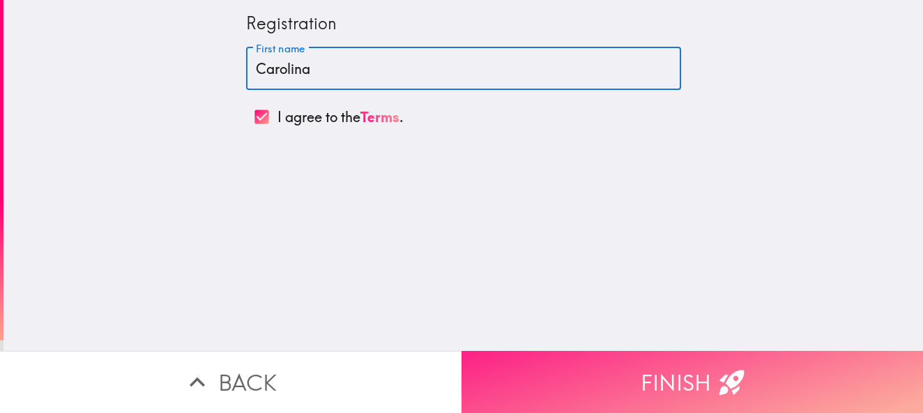
click at [653, 368] on button "Finish" at bounding box center [693, 382] width 462 height 62
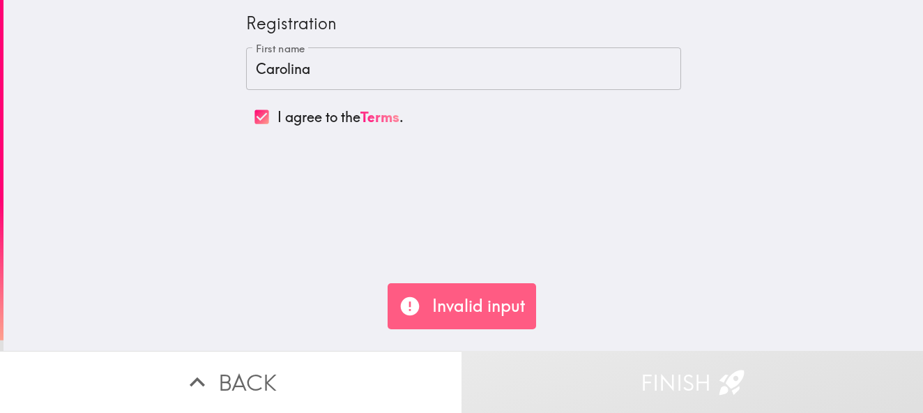
click at [464, 307] on p "Invalid input" at bounding box center [478, 306] width 93 height 24
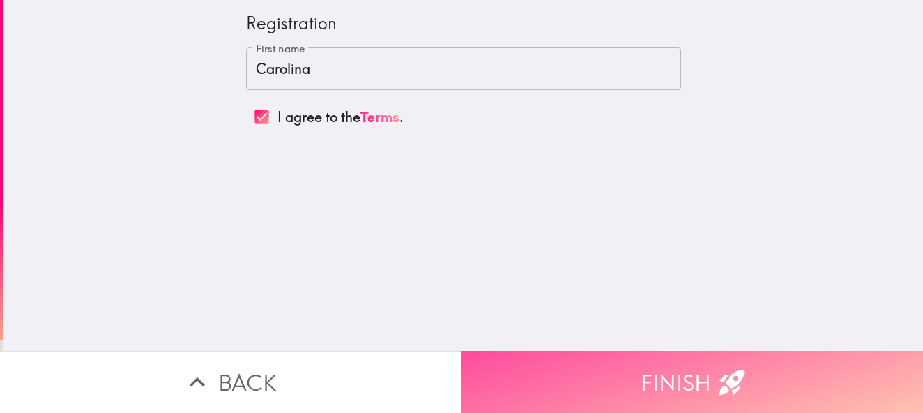
click at [897, 371] on button "Finish" at bounding box center [693, 382] width 462 height 62
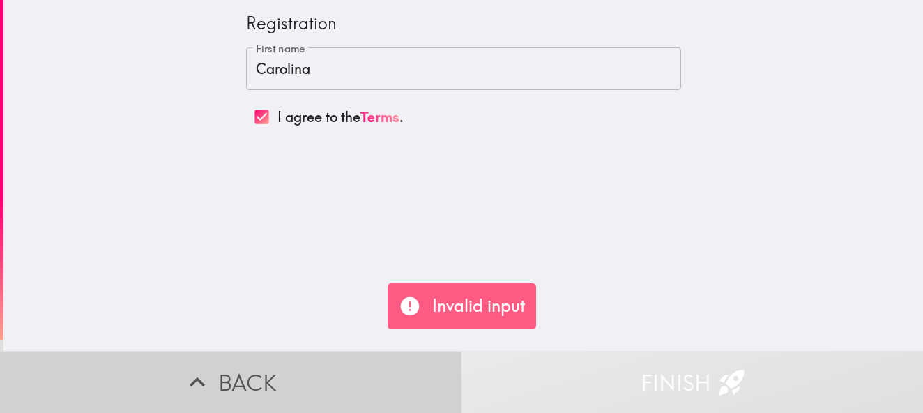
click at [271, 365] on button "Back" at bounding box center [231, 382] width 462 height 62
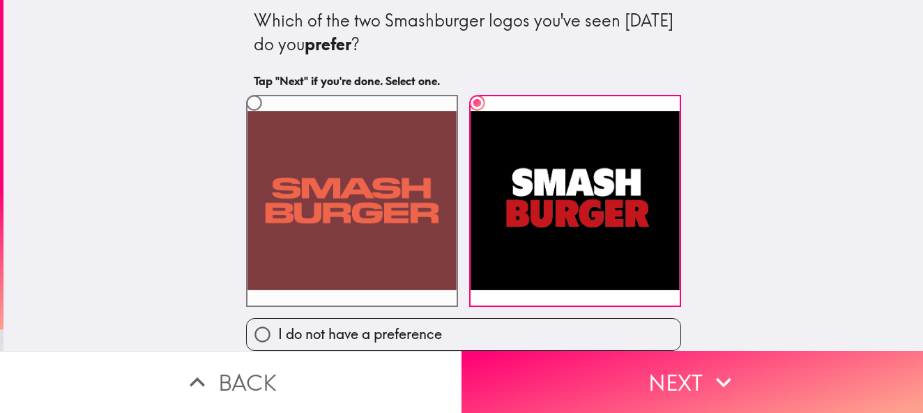
scroll to position [13, 0]
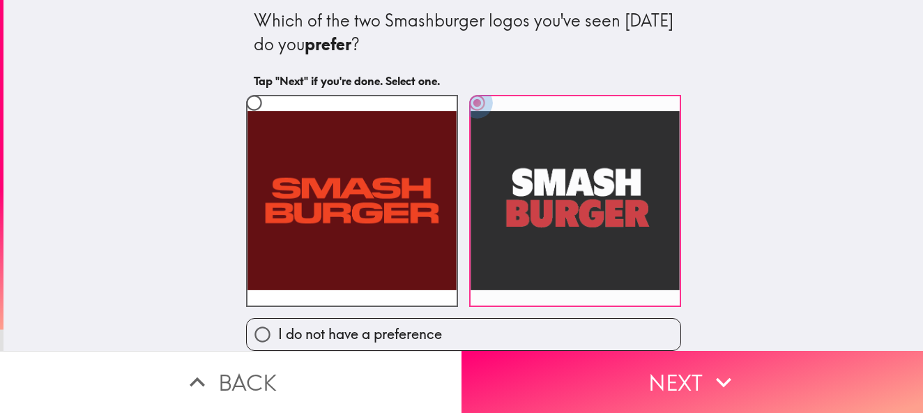
click at [466, 89] on input "radio" at bounding box center [477, 102] width 31 height 31
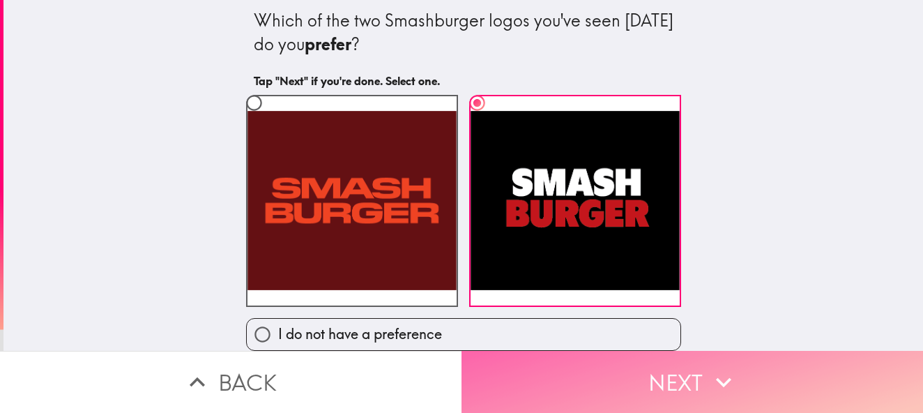
click at [575, 377] on button "Next" at bounding box center [693, 382] width 462 height 62
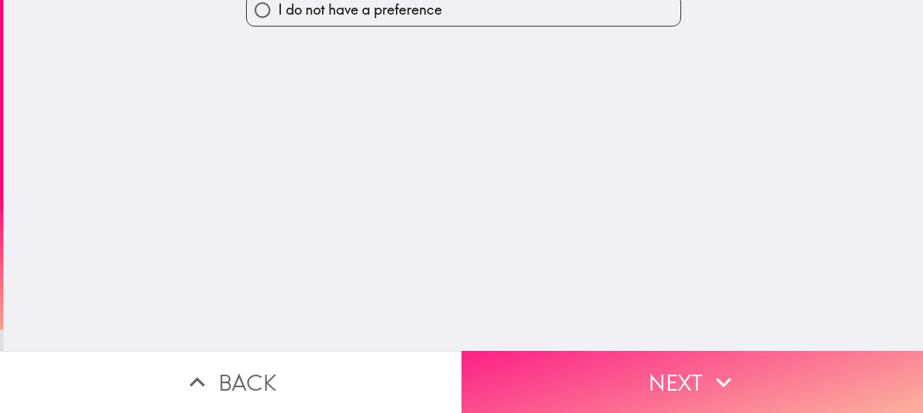
scroll to position [0, 0]
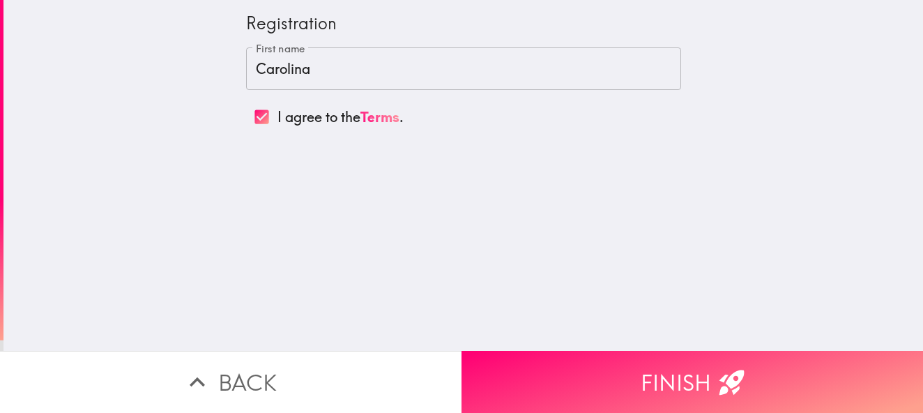
click at [246, 109] on input "I agree to the Terms ." at bounding box center [261, 116] width 31 height 31
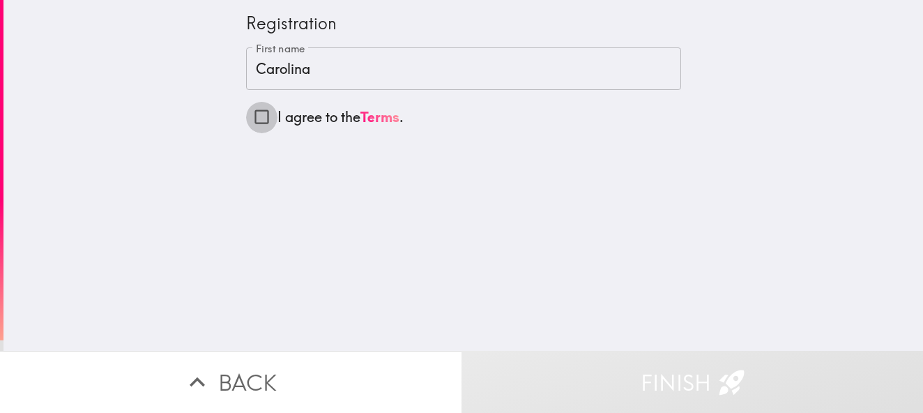
click at [246, 124] on input "I agree to the Terms ." at bounding box center [261, 116] width 31 height 31
checkbox input "true"
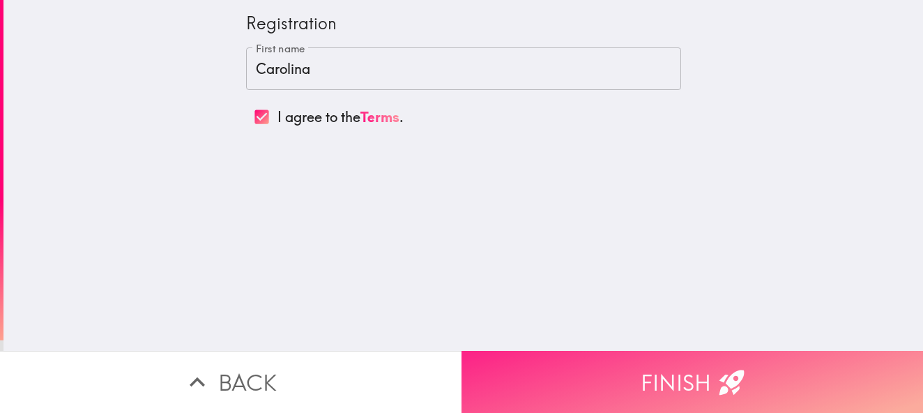
click at [682, 370] on button "Finish" at bounding box center [693, 382] width 462 height 62
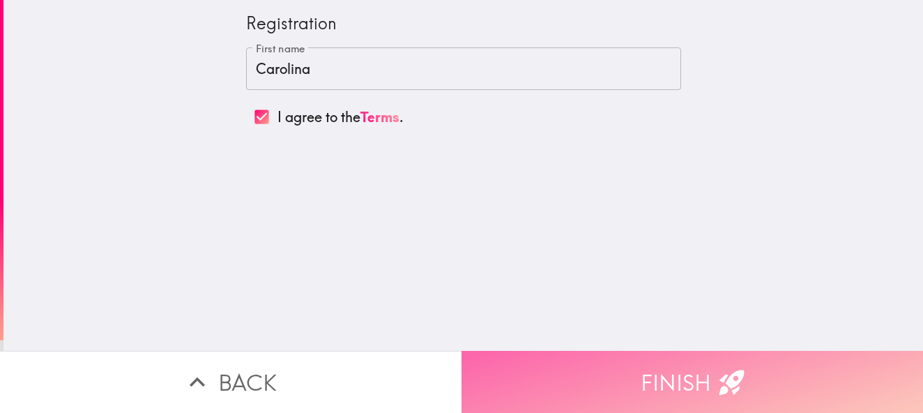
click at [702, 354] on button "Finish" at bounding box center [693, 382] width 462 height 62
